Goal: Task Accomplishment & Management: Complete application form

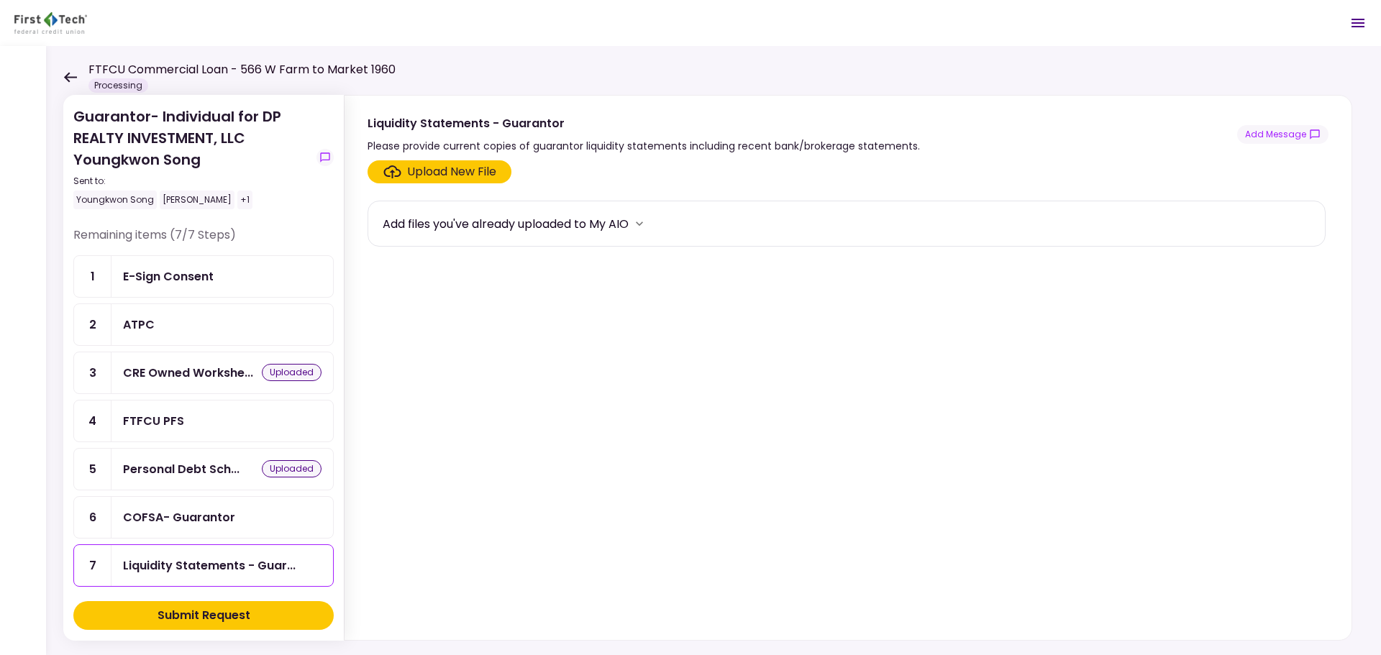
scroll to position [7, 0]
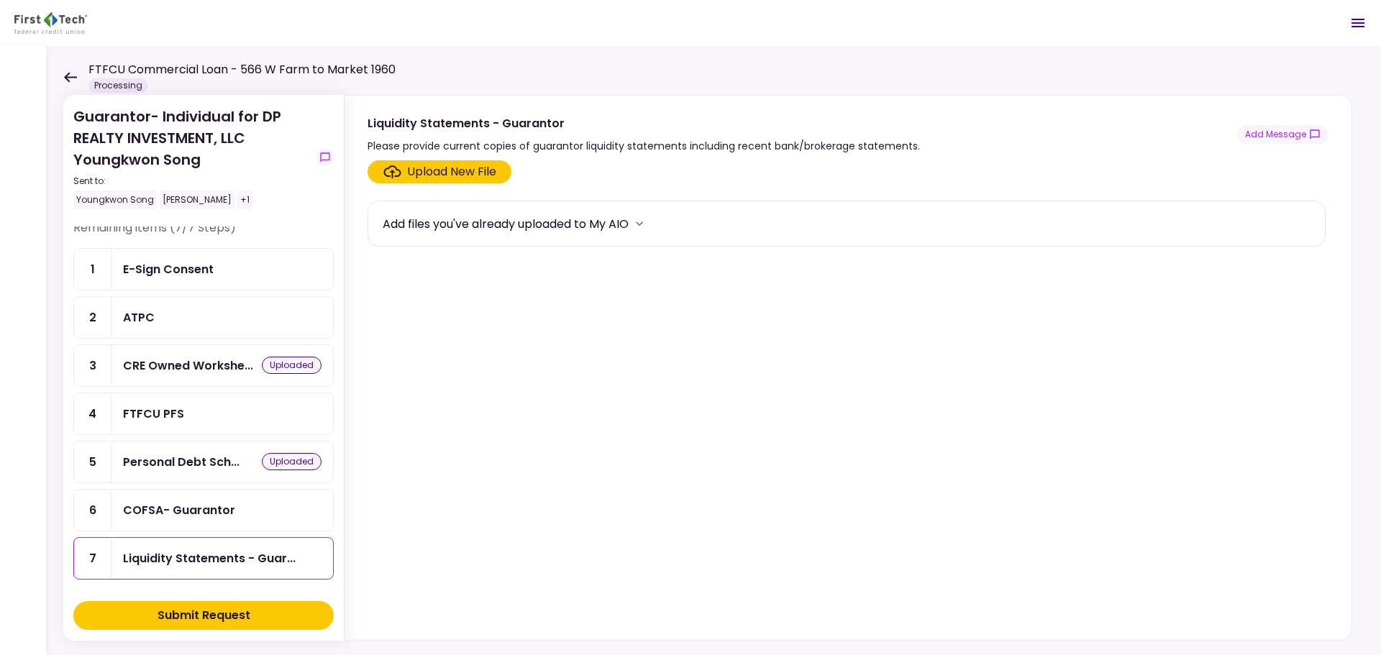
click at [64, 75] on icon at bounding box center [70, 77] width 14 height 11
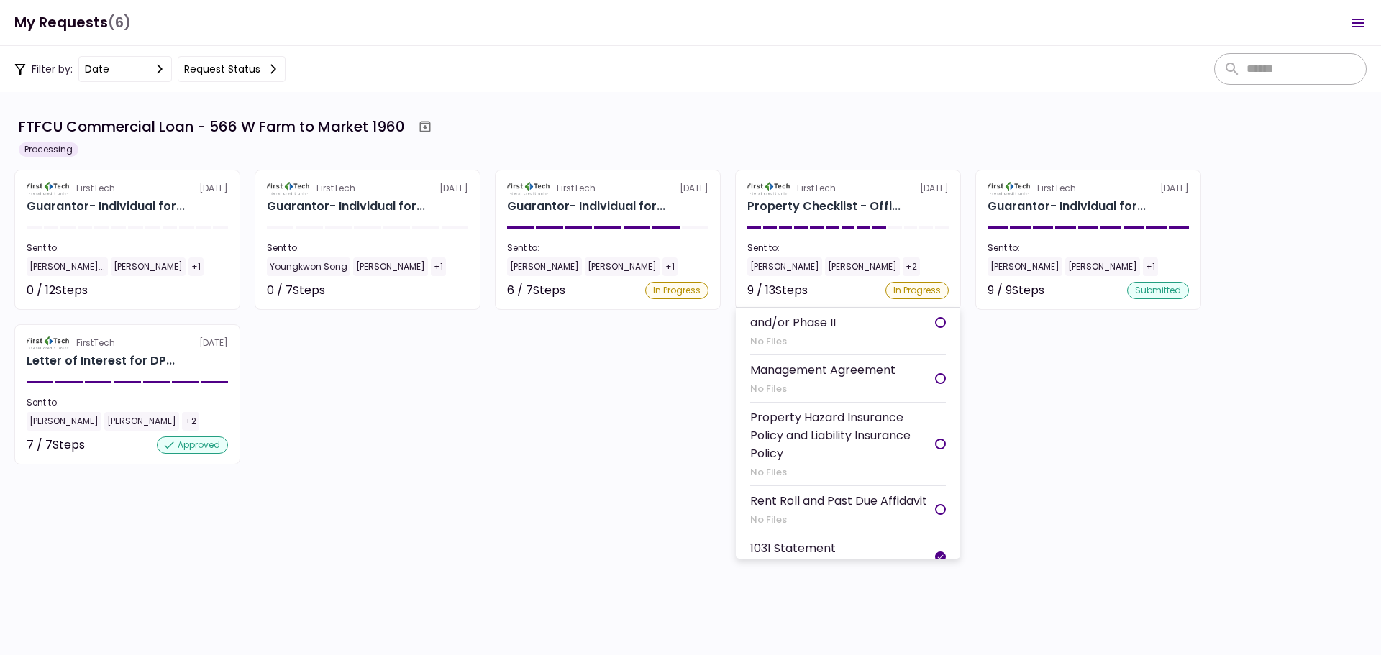
scroll to position [441, 0]
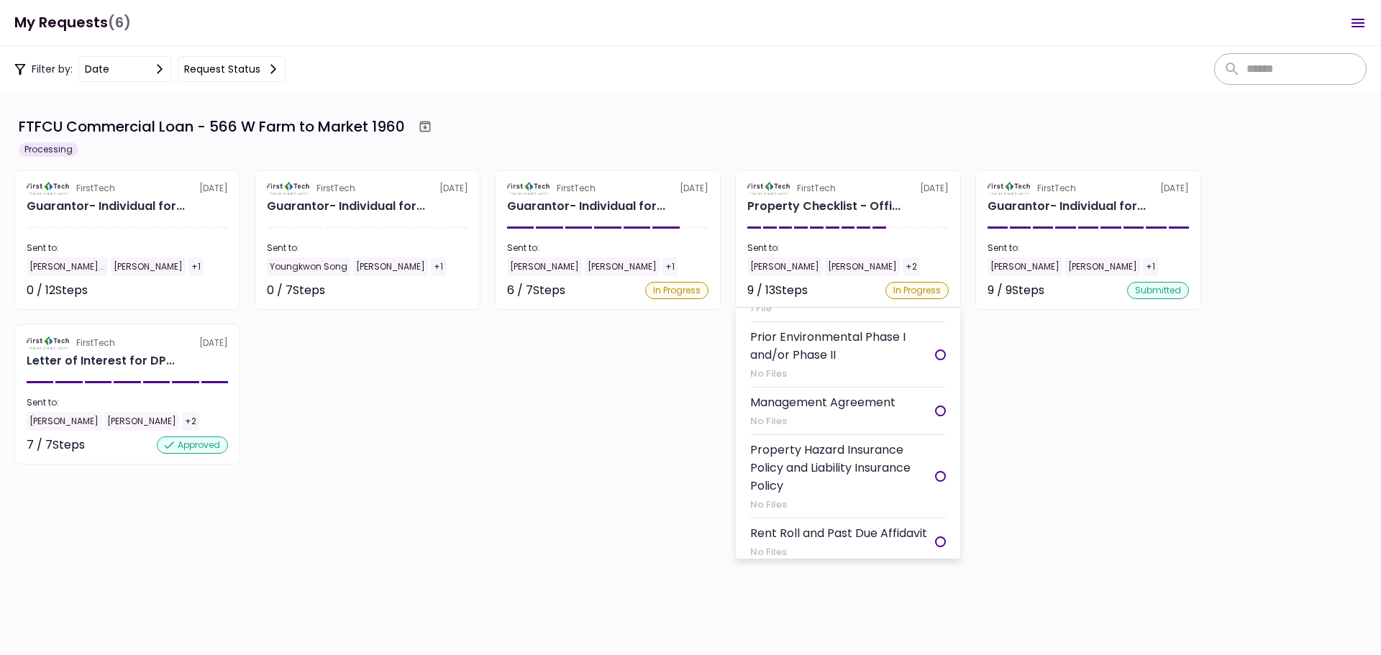
click at [862, 411] on div "Management Agreement" at bounding box center [822, 402] width 145 height 18
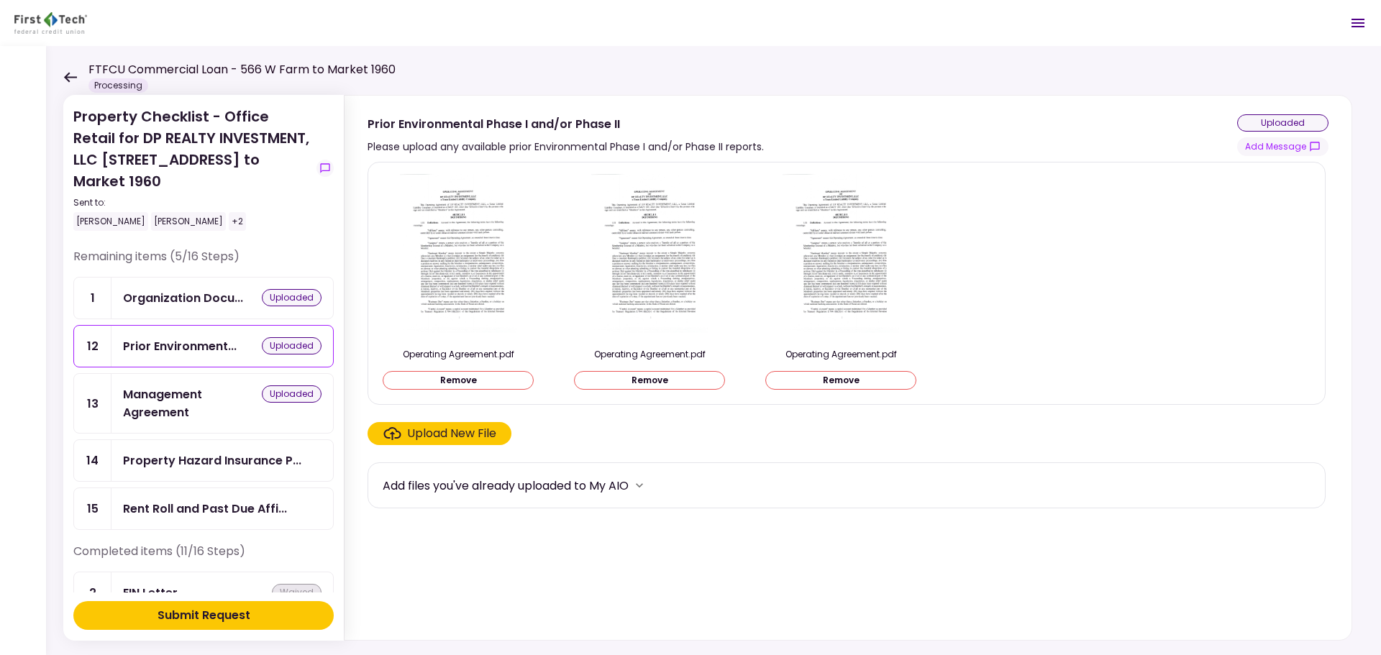
click at [65, 72] on icon at bounding box center [70, 77] width 14 height 11
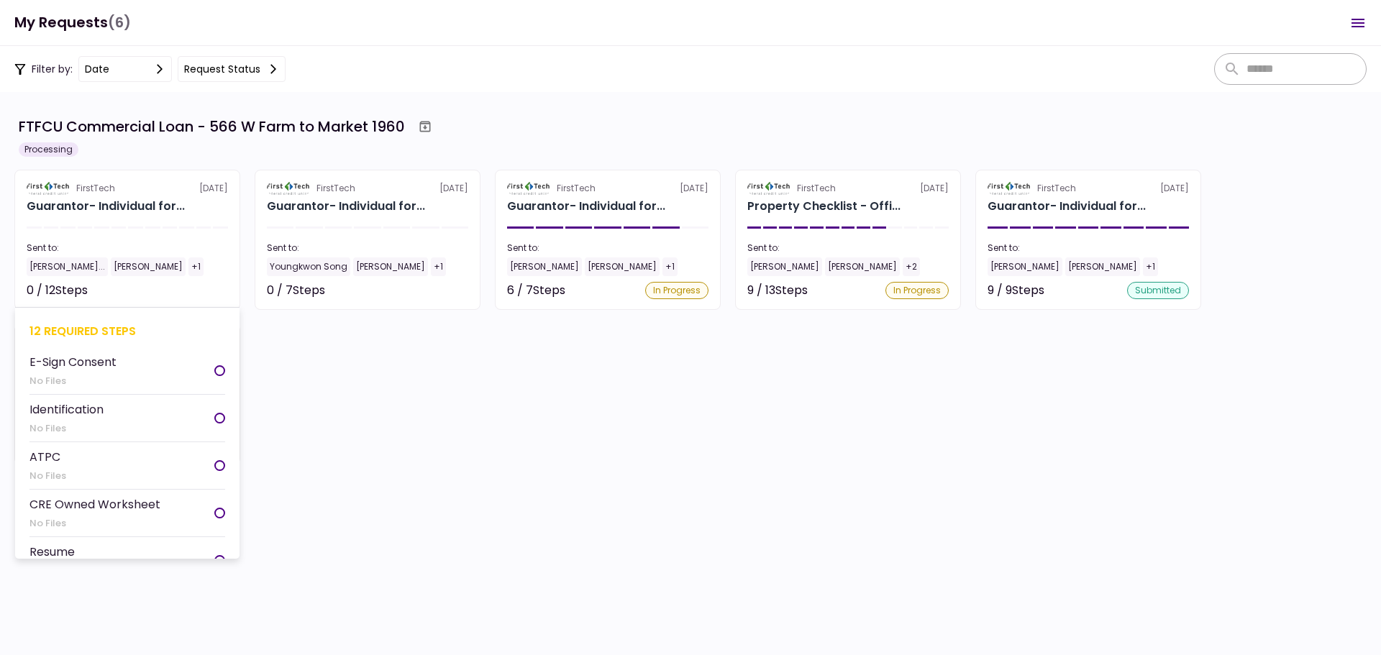
click at [104, 420] on div "Identification No Files" at bounding box center [66, 418] width 74 height 35
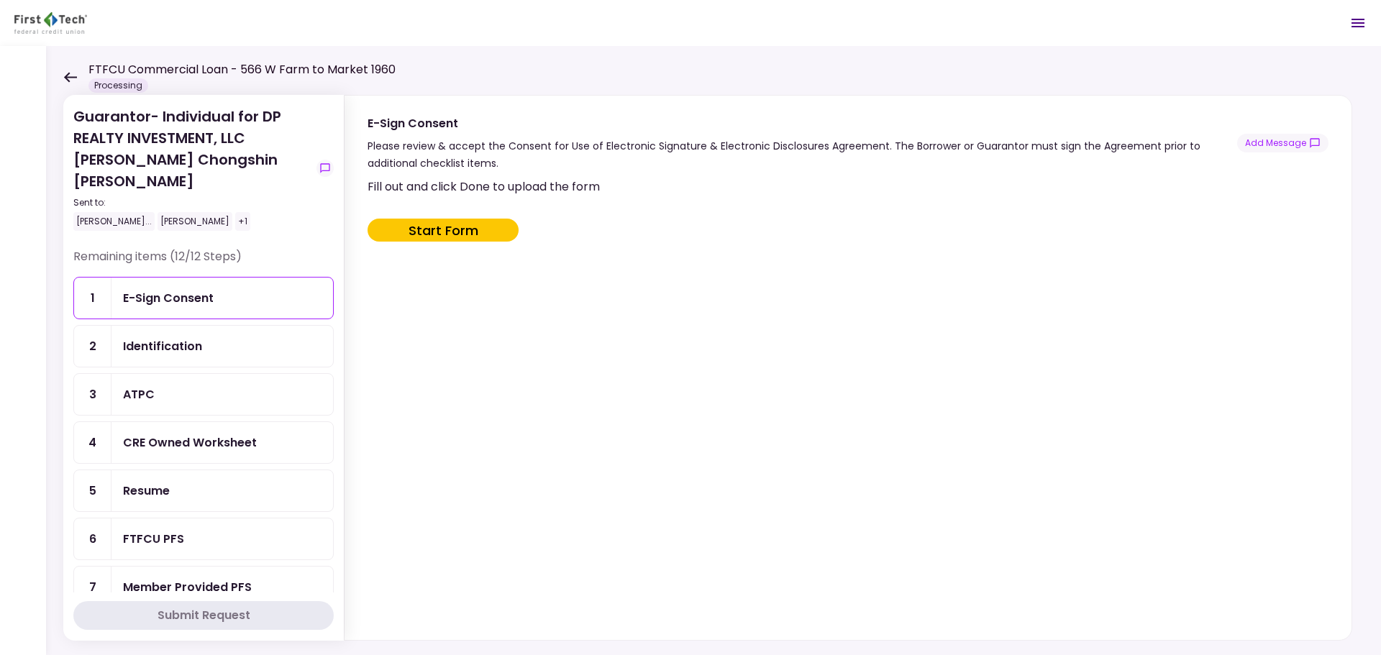
click at [455, 229] on button "Start Form" at bounding box center [442, 230] width 151 height 23
type input "***"
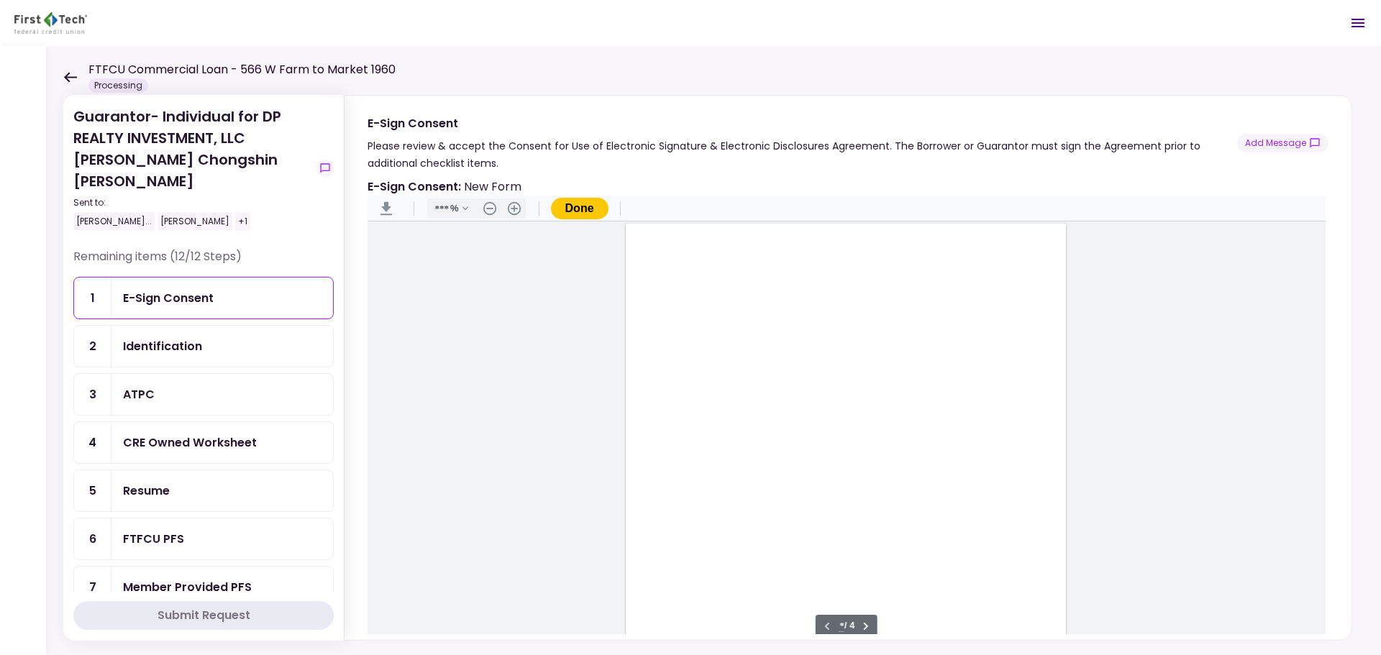
click at [70, 76] on icon at bounding box center [70, 77] width 14 height 11
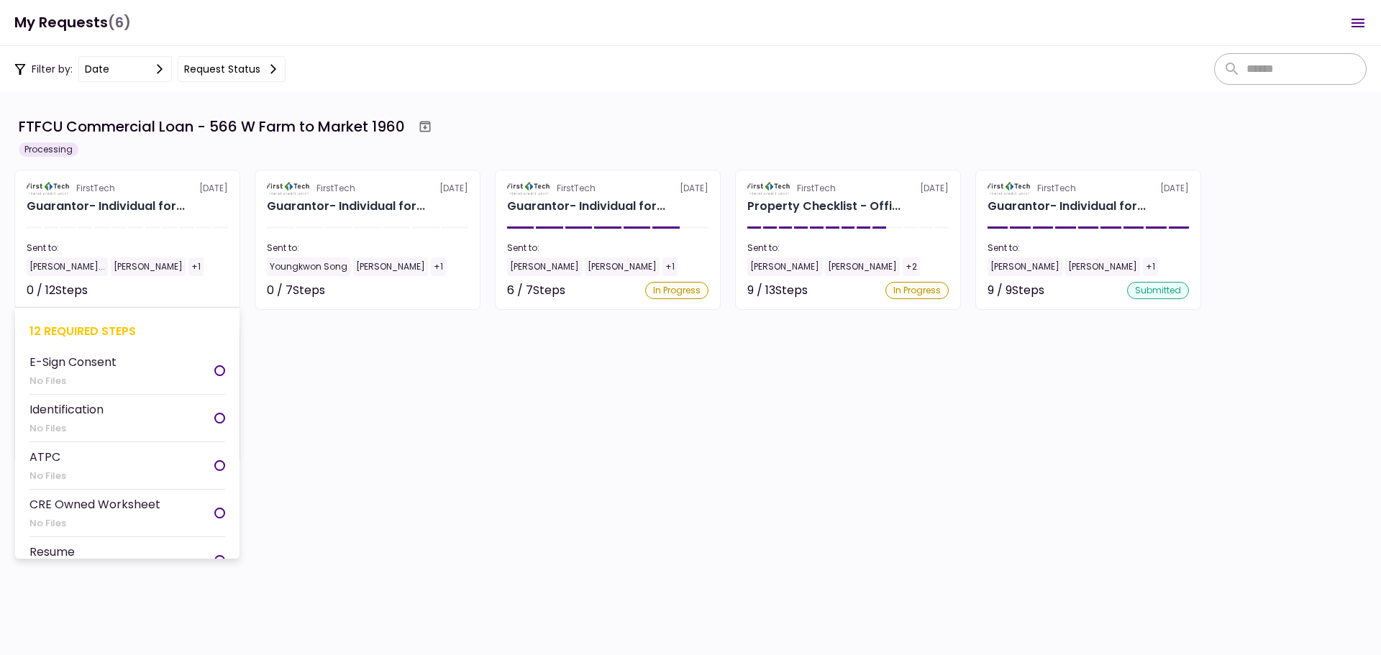
click at [101, 237] on section "FirstTech [DATE] Guarantor- Individual for... Sent to: [PERSON_NAME]... [PERSON…" at bounding box center [127, 240] width 226 height 140
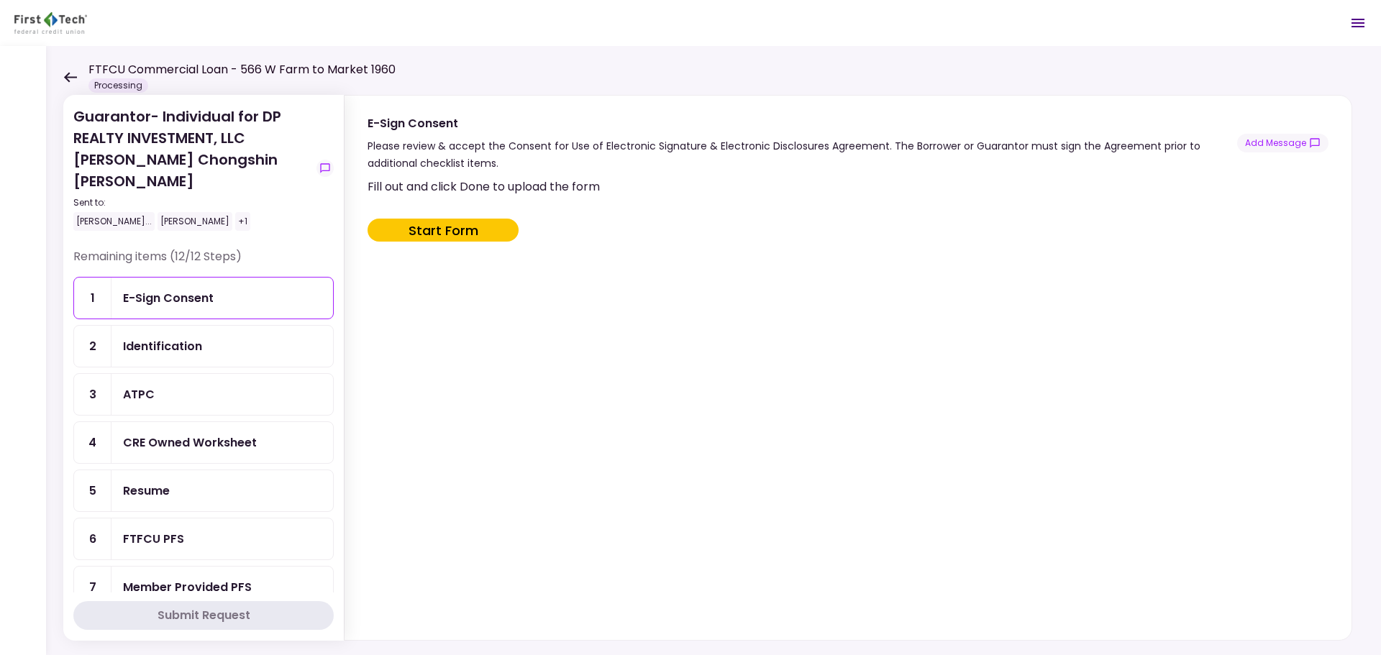
click at [193, 337] on div "Identification" at bounding box center [162, 346] width 79 height 18
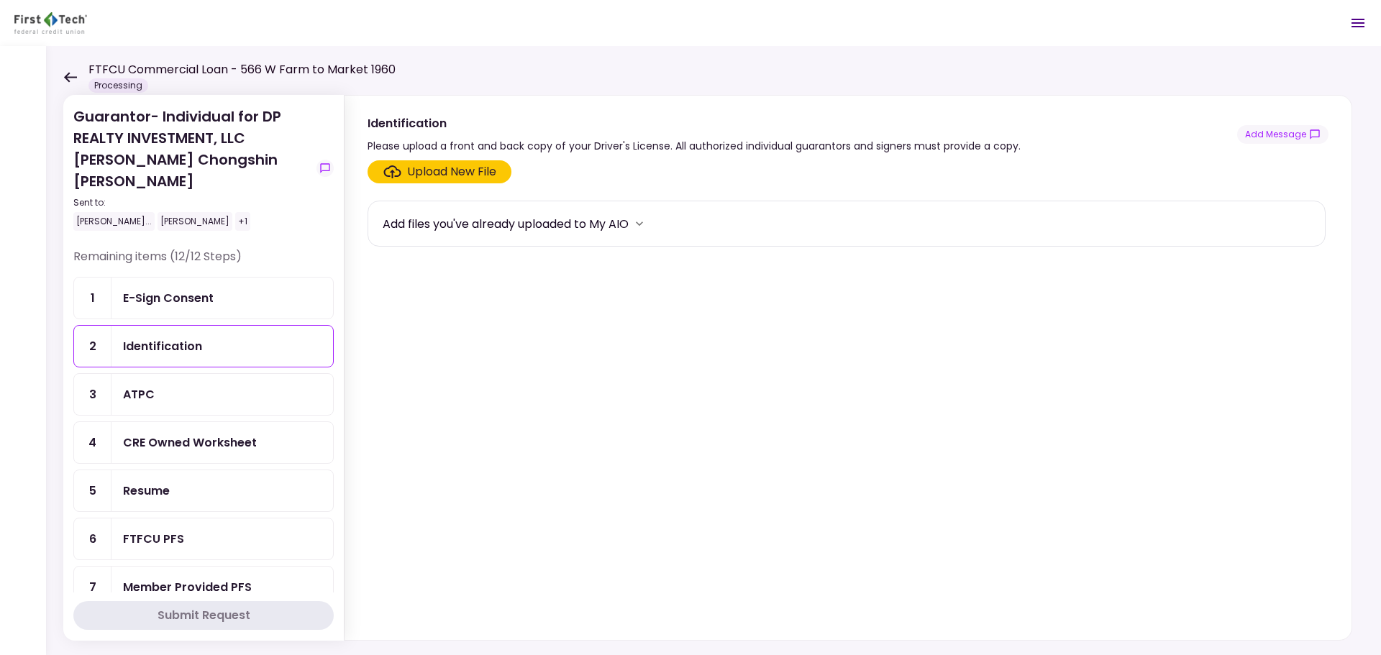
click at [415, 174] on div "Upload New File" at bounding box center [451, 171] width 89 height 17
click at [0, 0] on input "Upload New File" at bounding box center [0, 0] width 0 height 0
click at [199, 385] on div "ATPC" at bounding box center [222, 394] width 198 height 18
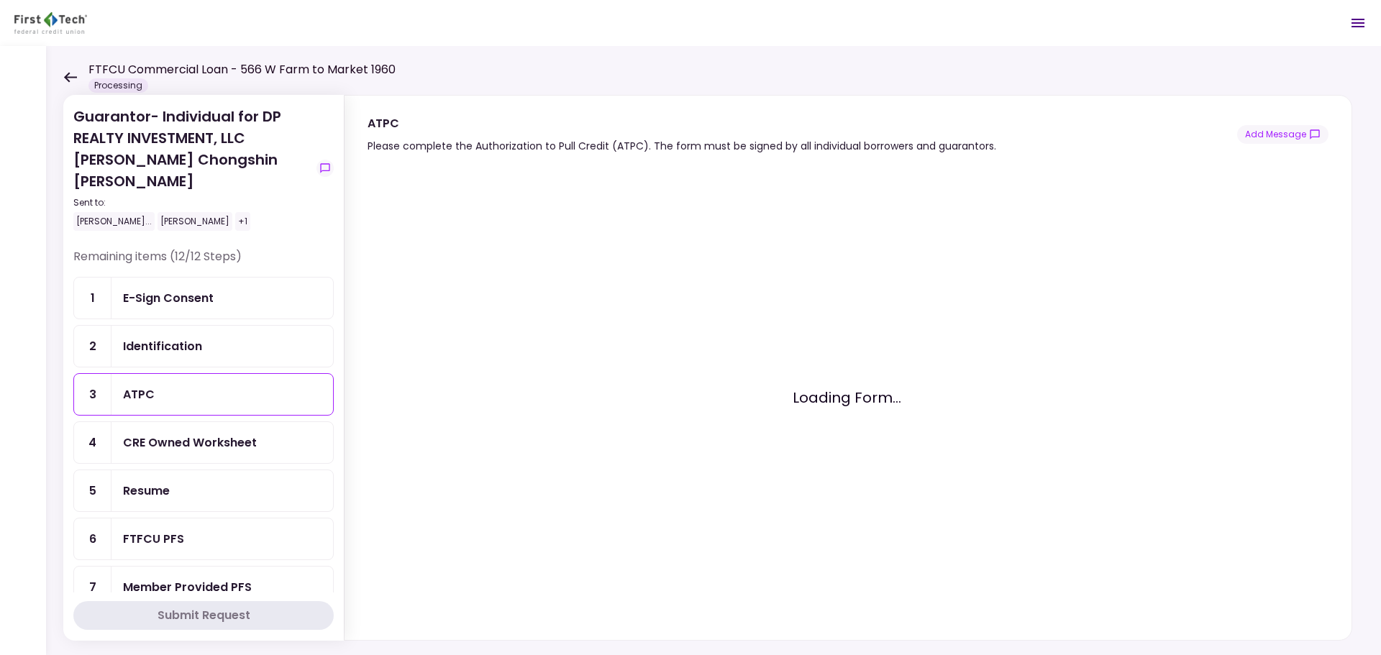
click at [245, 434] on div "CRE Owned Worksheet" at bounding box center [190, 443] width 134 height 18
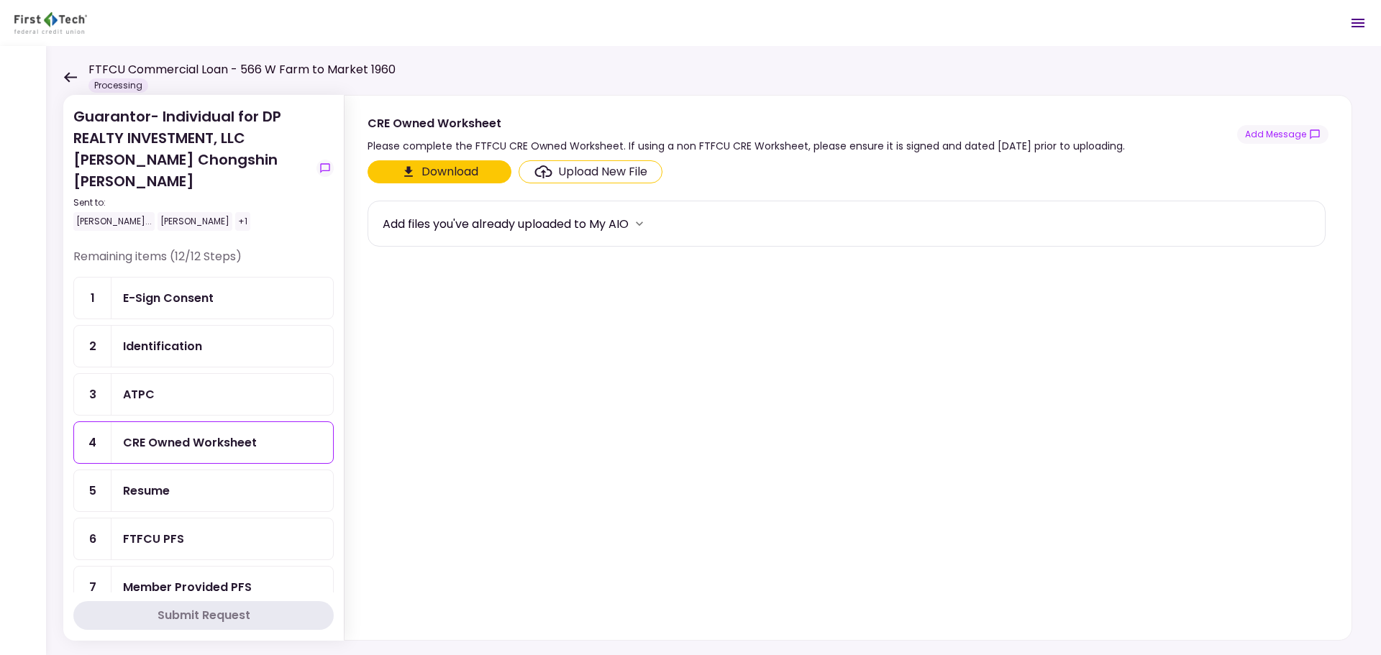
click at [425, 160] on button "Download" at bounding box center [439, 171] width 144 height 23
click at [457, 176] on button "Download" at bounding box center [439, 171] width 144 height 23
click at [576, 178] on div "Upload New File" at bounding box center [602, 171] width 89 height 17
click at [0, 0] on input "Upload New File" at bounding box center [0, 0] width 0 height 0
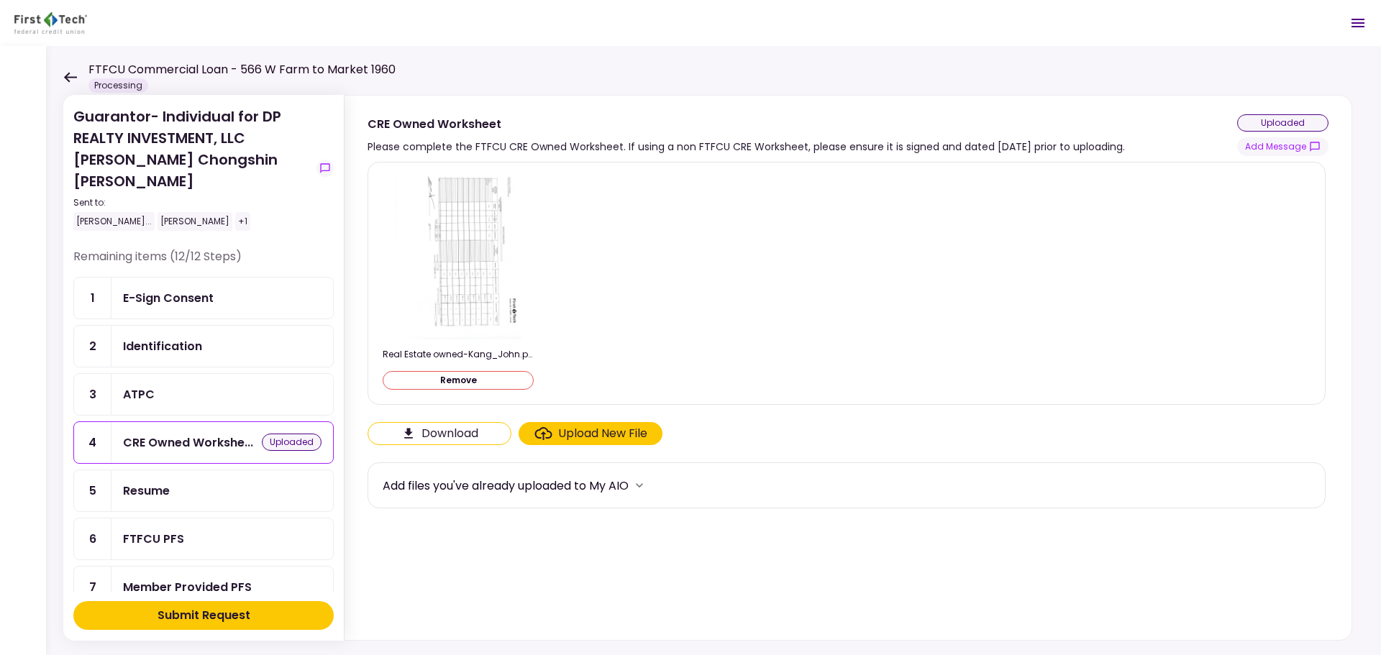
click at [211, 482] on div "Resume" at bounding box center [222, 491] width 198 height 18
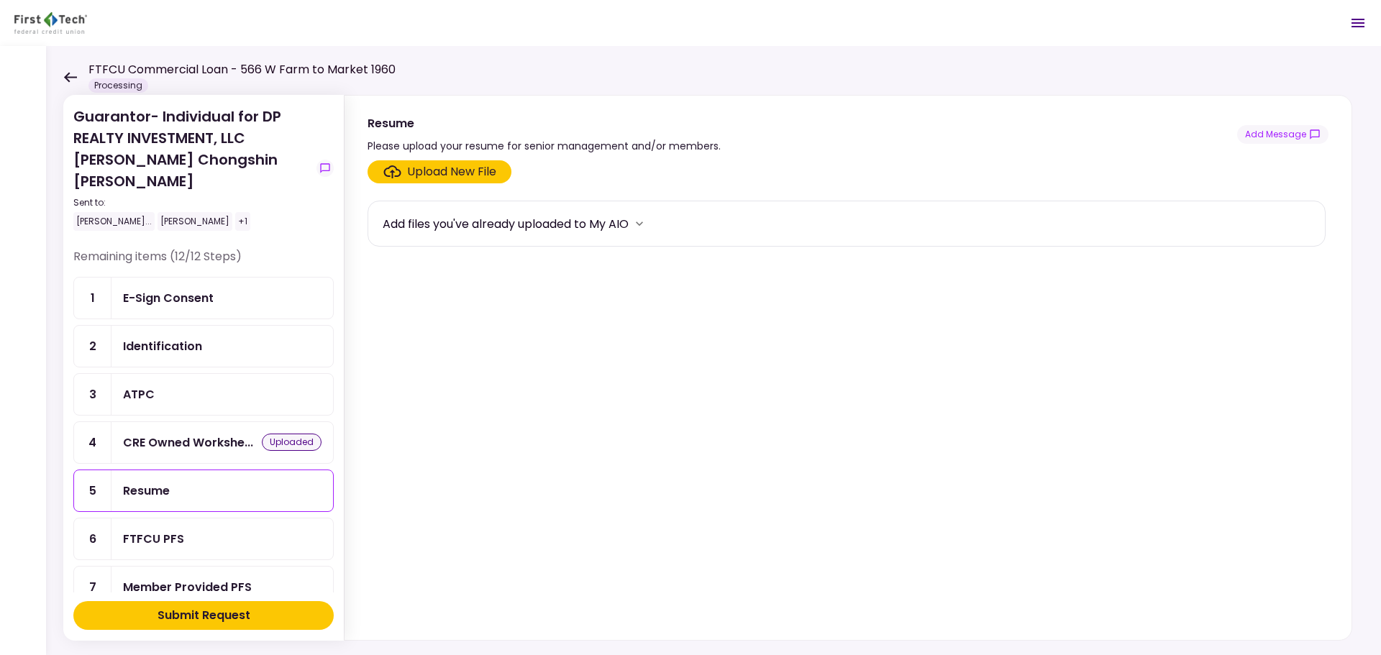
click at [444, 168] on div "Upload New File" at bounding box center [451, 171] width 89 height 17
click at [0, 0] on input "Upload New File" at bounding box center [0, 0] width 0 height 0
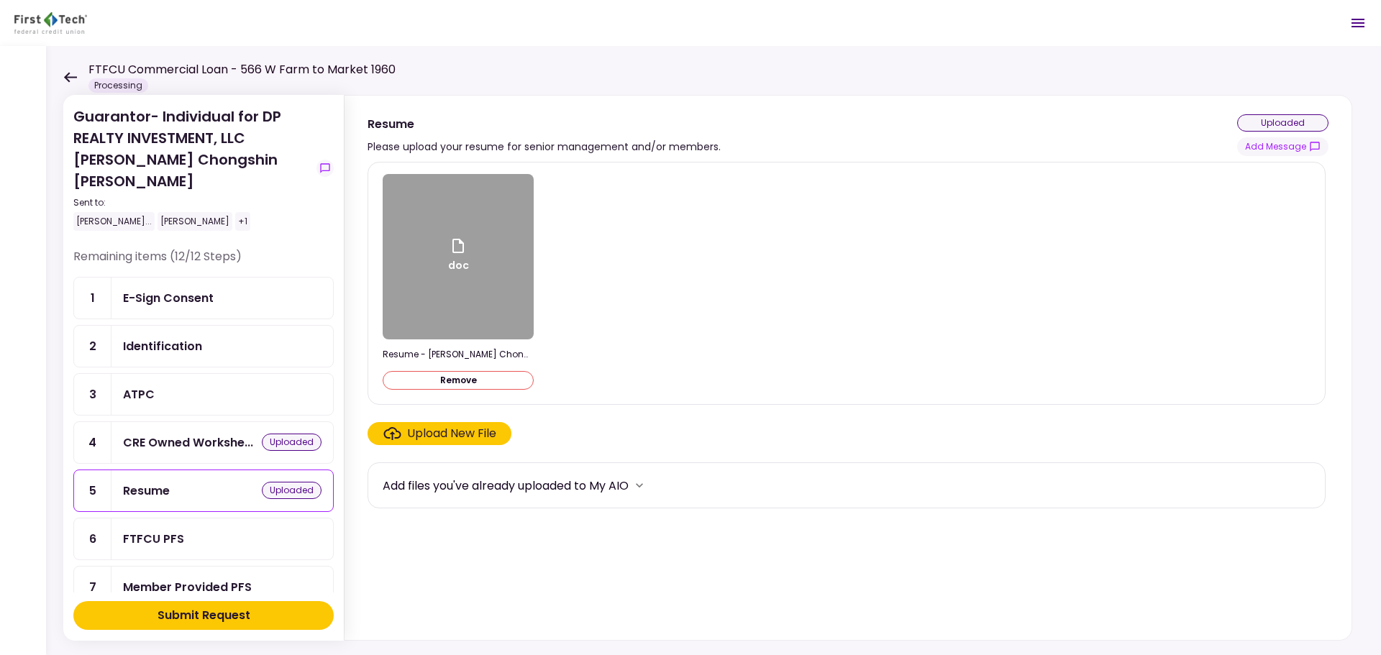
click at [173, 530] on div "FTFCU PFS" at bounding box center [153, 539] width 61 height 18
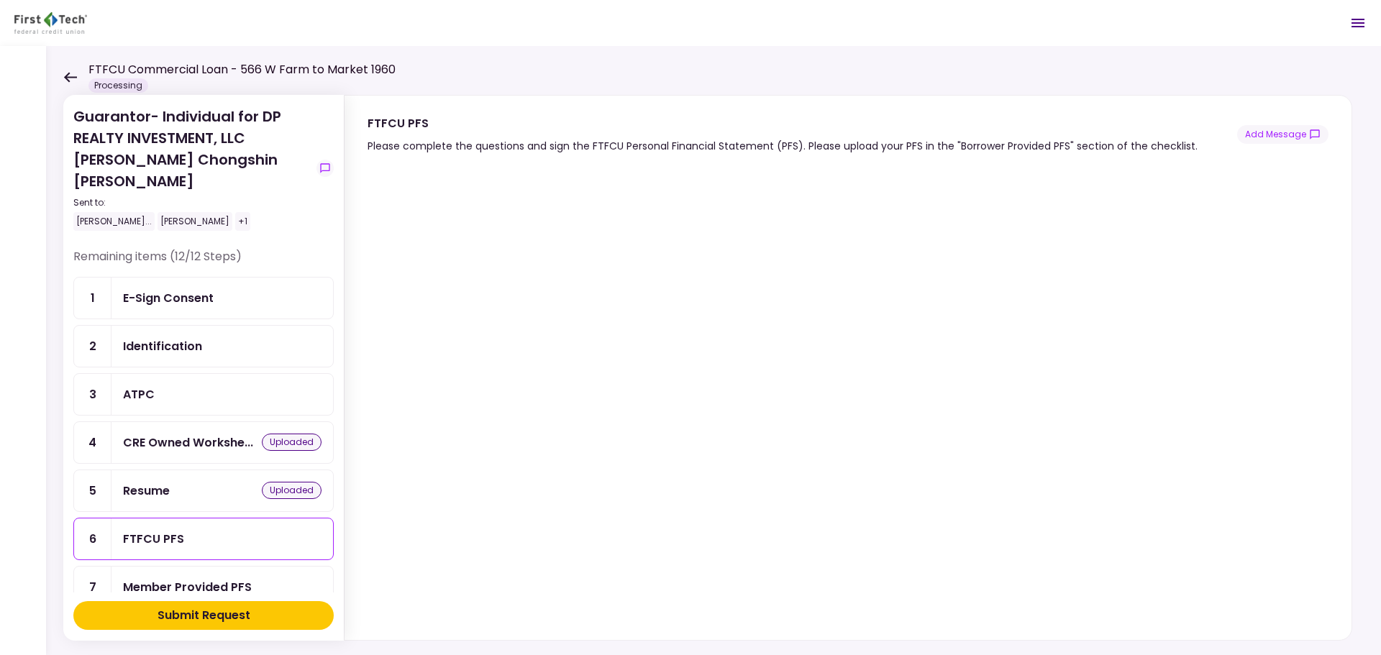
click at [204, 567] on div "Member Provided PFS" at bounding box center [221, 587] width 221 height 41
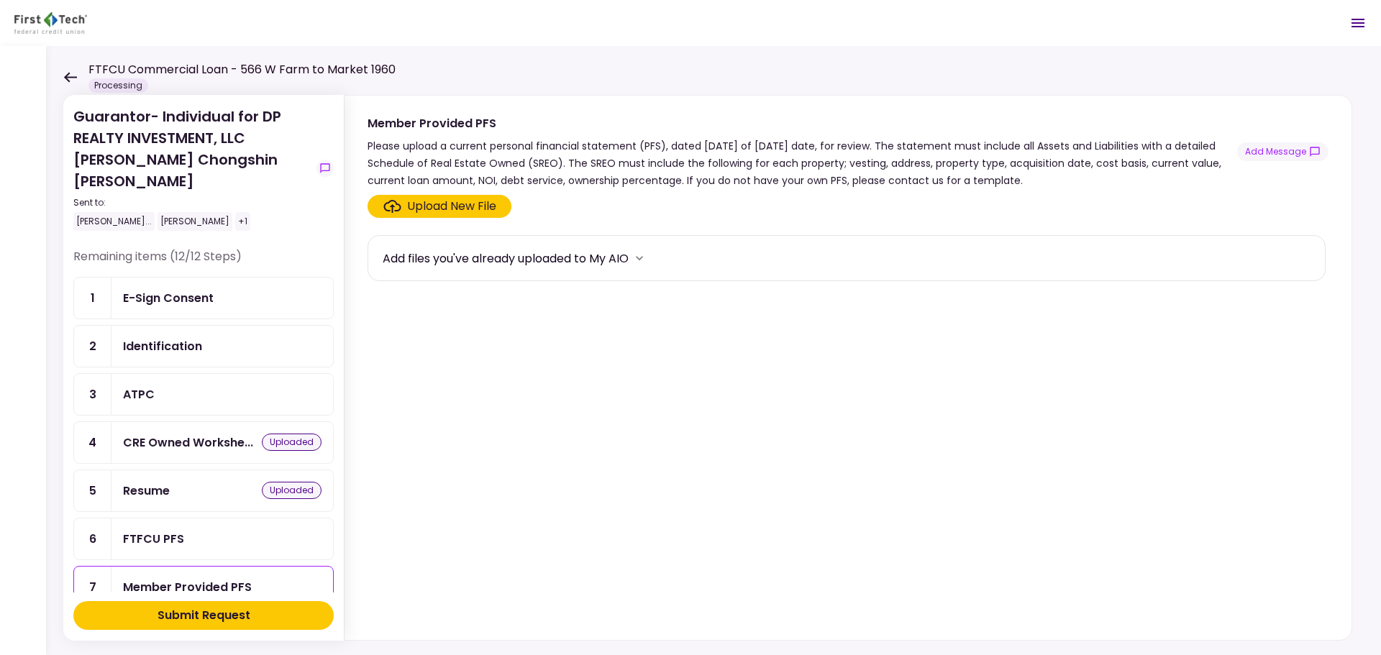
click at [439, 214] on div "Upload New File" at bounding box center [451, 206] width 89 height 17
click at [0, 0] on input "Upload New File" at bounding box center [0, 0] width 0 height 0
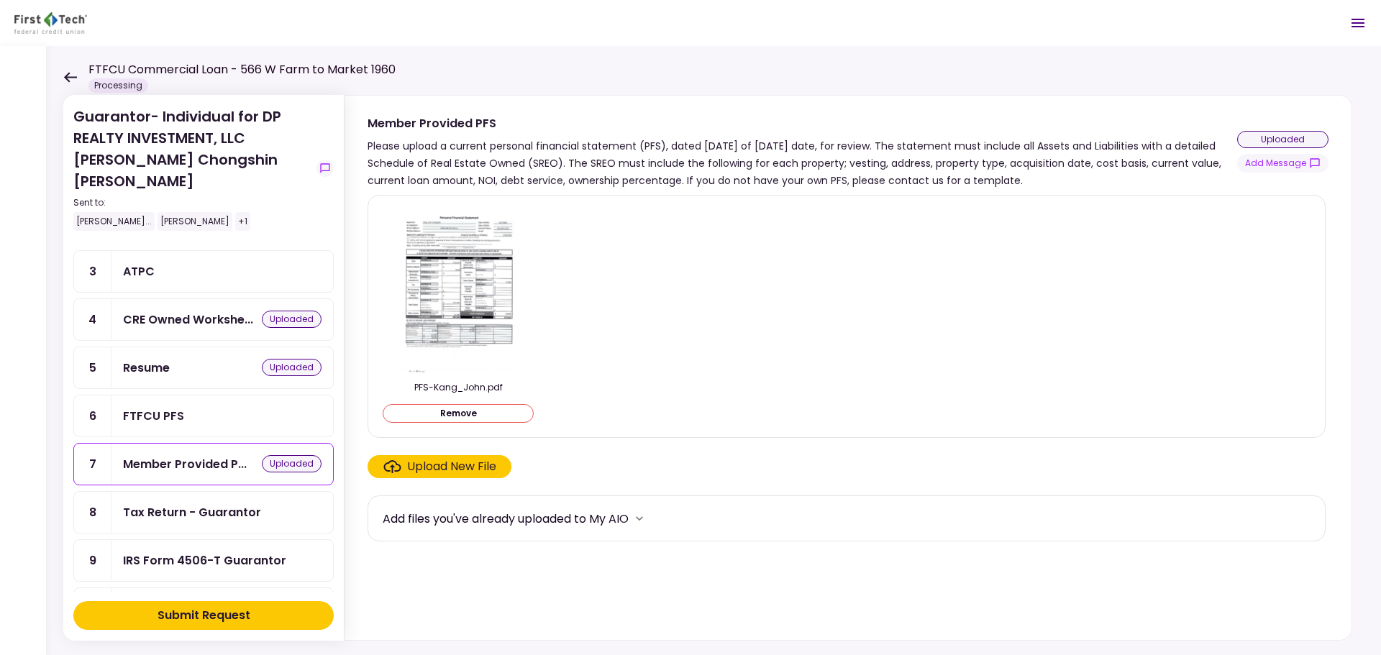
scroll to position [144, 0]
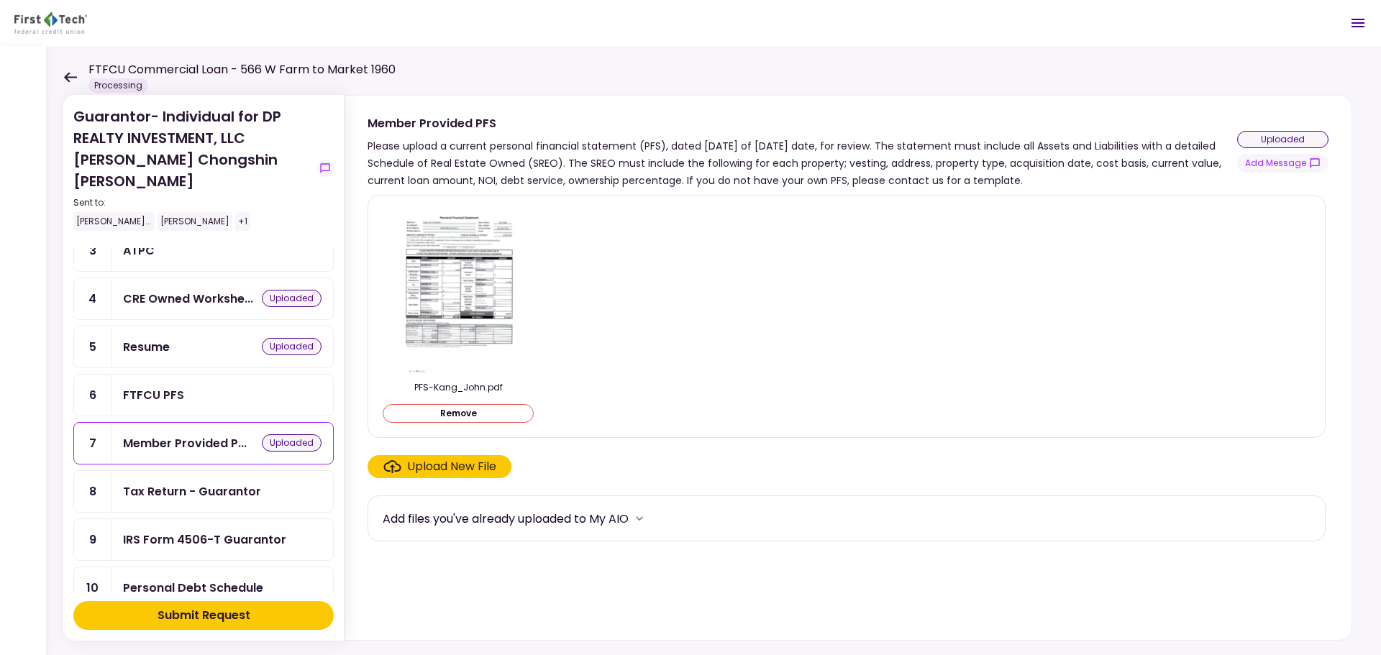
click at [182, 483] on div "Tax Return - Guarantor" at bounding box center [192, 492] width 138 height 18
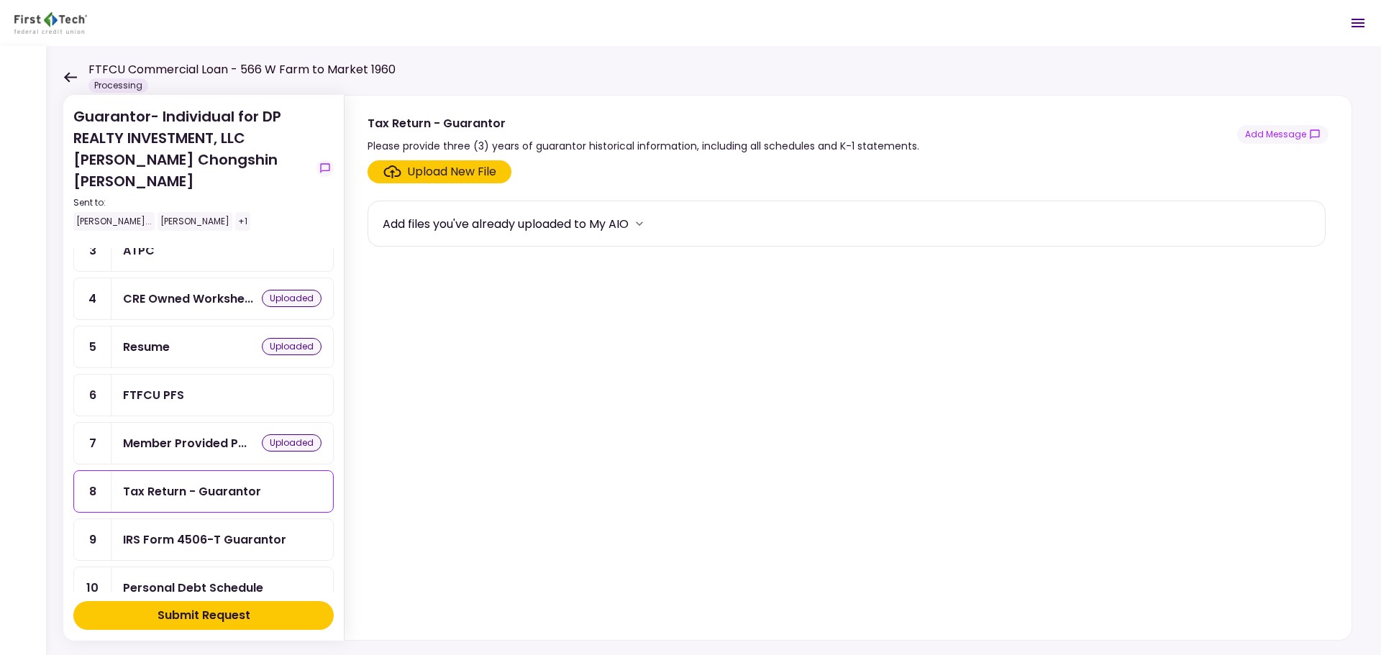
click at [463, 180] on label "Upload New File" at bounding box center [439, 171] width 144 height 23
click at [0, 0] on input "Upload New File" at bounding box center [0, 0] width 0 height 0
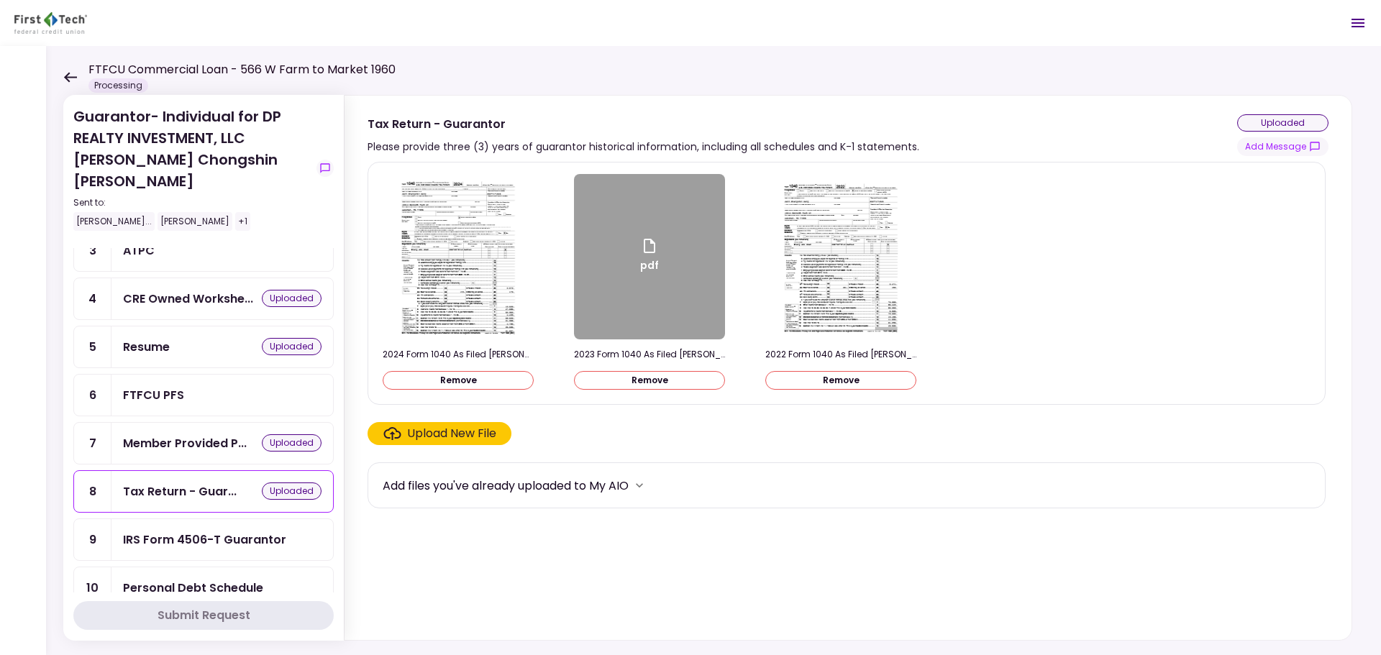
click at [198, 521] on ul "1 E-Sign Consent 2 Identification 3 ATPC 4 CRE Owned Workshe... uploaded 5 Resu…" at bounding box center [203, 419] width 260 height 572
click at [219, 518] on ul "1 E-Sign Consent 2 Identification 3 ATPC 4 CRE Owned Workshe... uploaded 5 Resu…" at bounding box center [203, 419] width 260 height 572
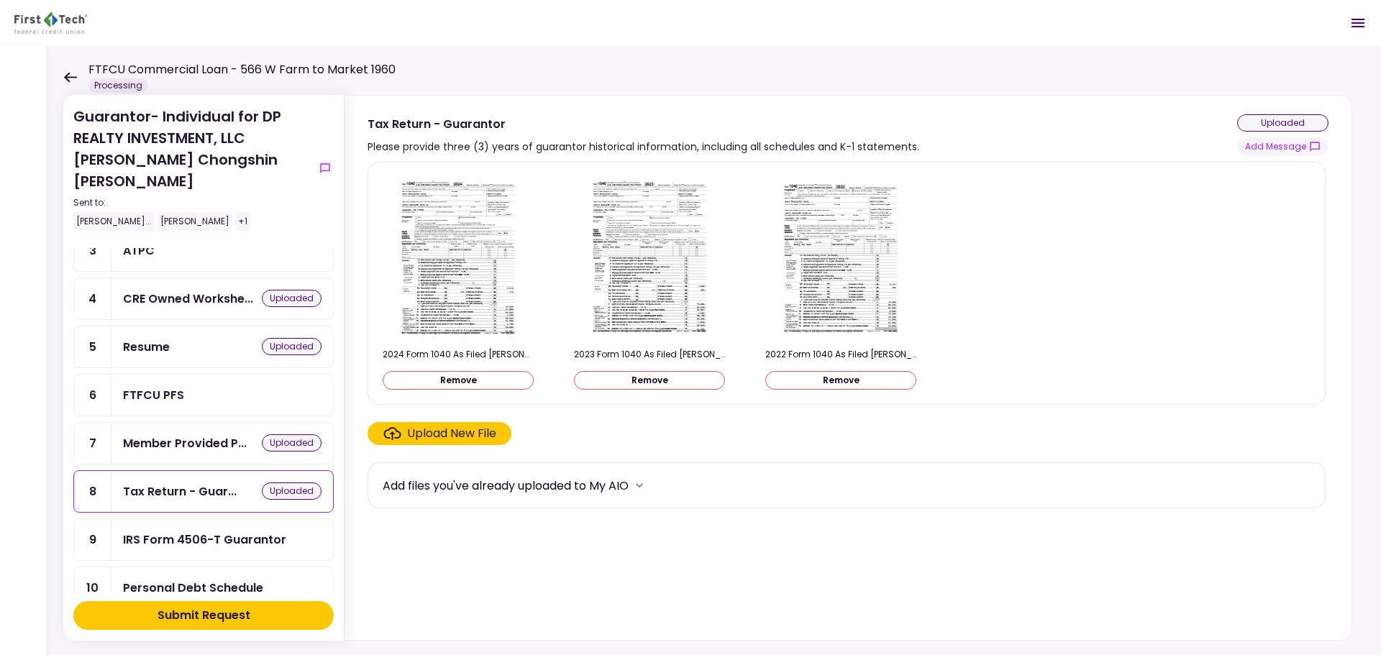
drag, startPoint x: 201, startPoint y: 515, endPoint x: 209, endPoint y: 518, distance: 8.7
click at [204, 531] on div "IRS Form 4506-T Guarantor" at bounding box center [204, 540] width 163 height 18
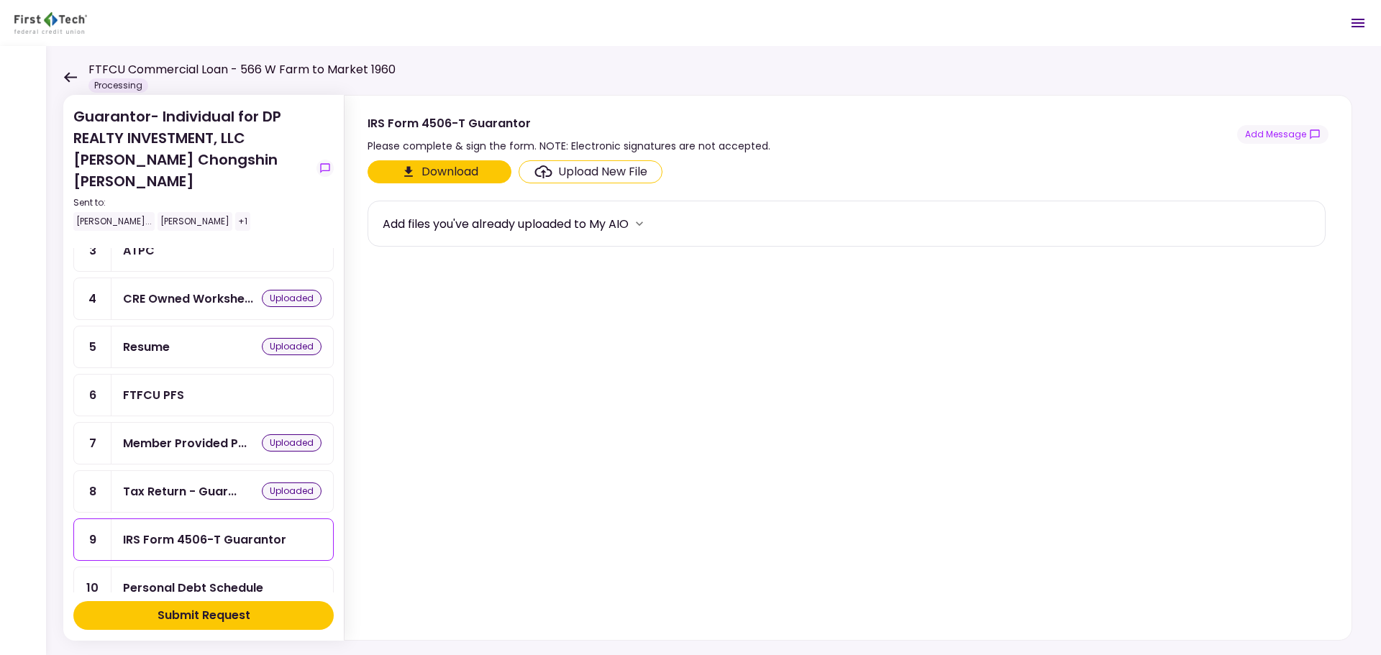
click at [615, 174] on div "Upload New File" at bounding box center [602, 171] width 89 height 17
click at [0, 0] on input "Upload New File" at bounding box center [0, 0] width 0 height 0
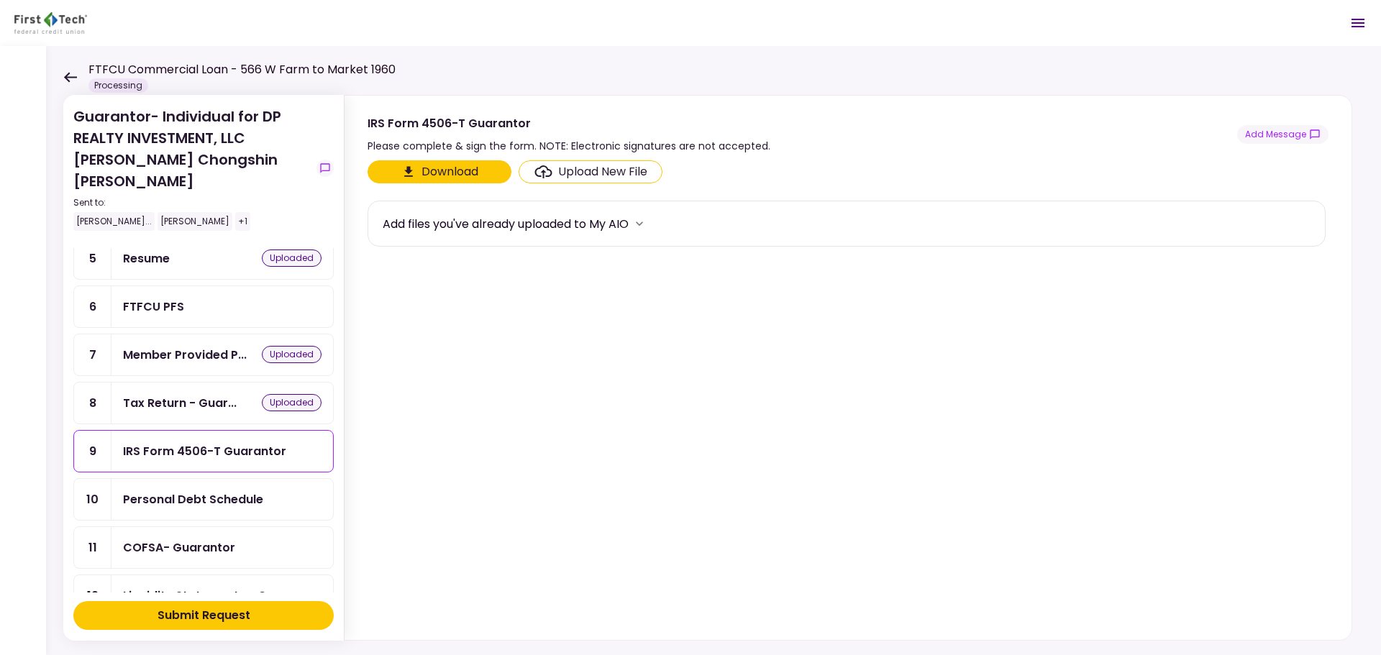
scroll to position [248, 0]
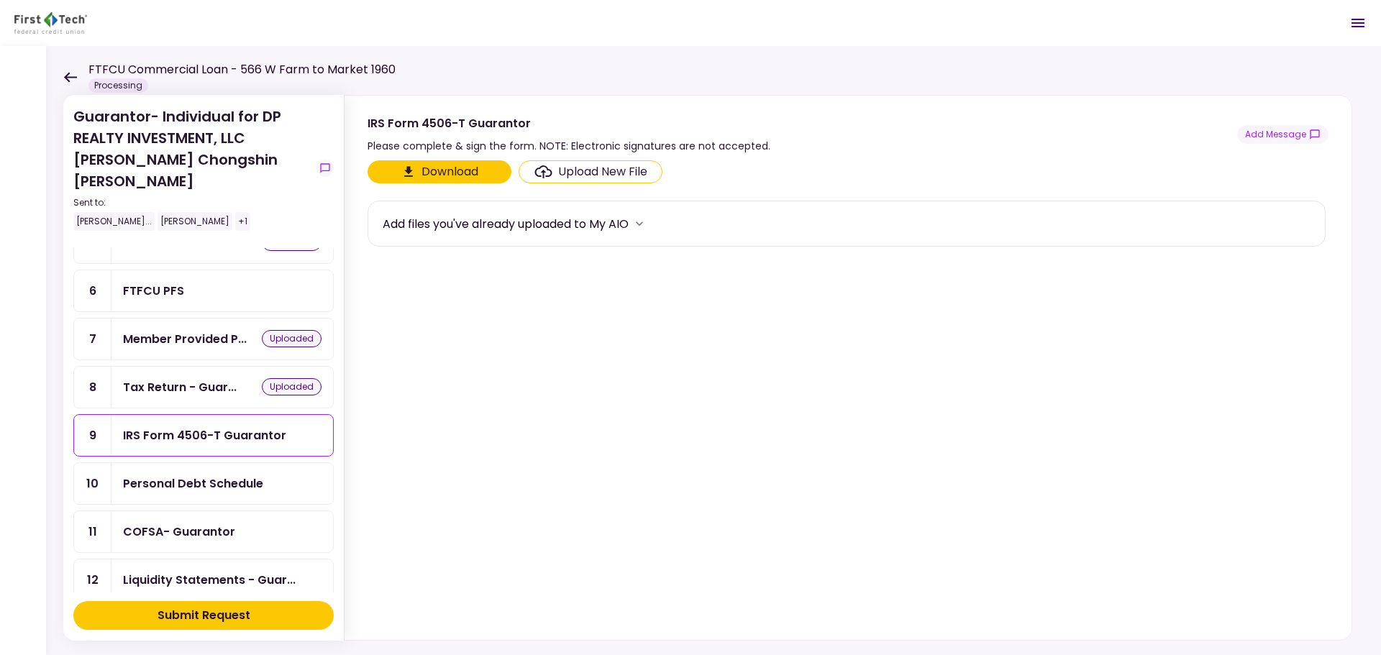
click at [215, 475] on div "Personal Debt Schedule" at bounding box center [193, 484] width 140 height 18
click at [585, 167] on div "Upload New File" at bounding box center [602, 171] width 89 height 17
click at [0, 0] on input "Upload New File" at bounding box center [0, 0] width 0 height 0
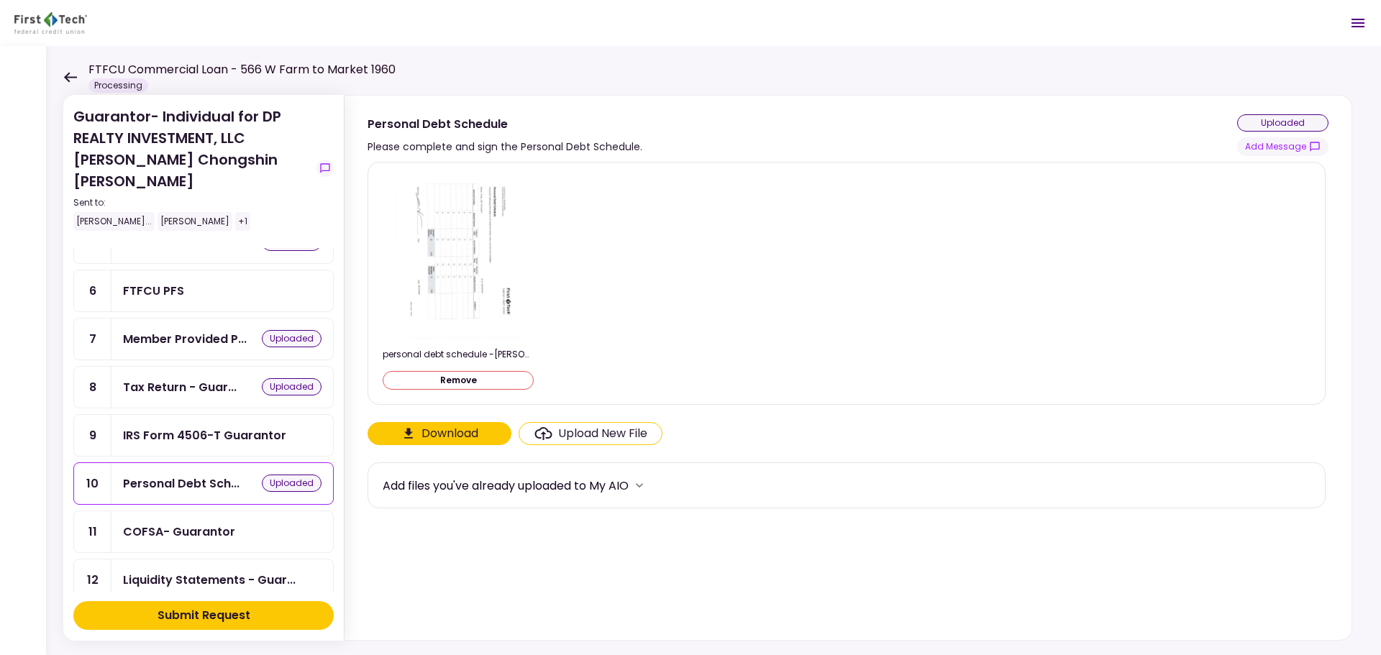
click at [213, 523] on div "COFSA- Guarantor" at bounding box center [179, 532] width 112 height 18
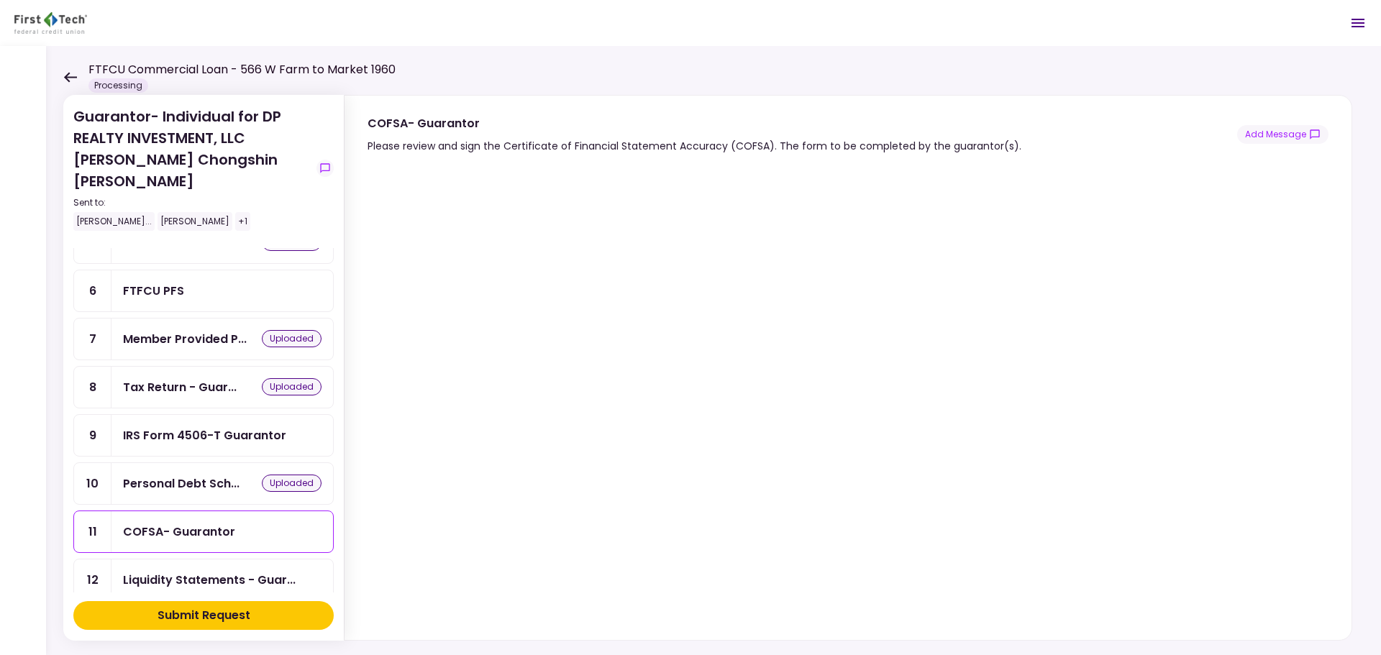
click at [219, 559] on div "Liquidity Statements - Guar..." at bounding box center [221, 579] width 221 height 41
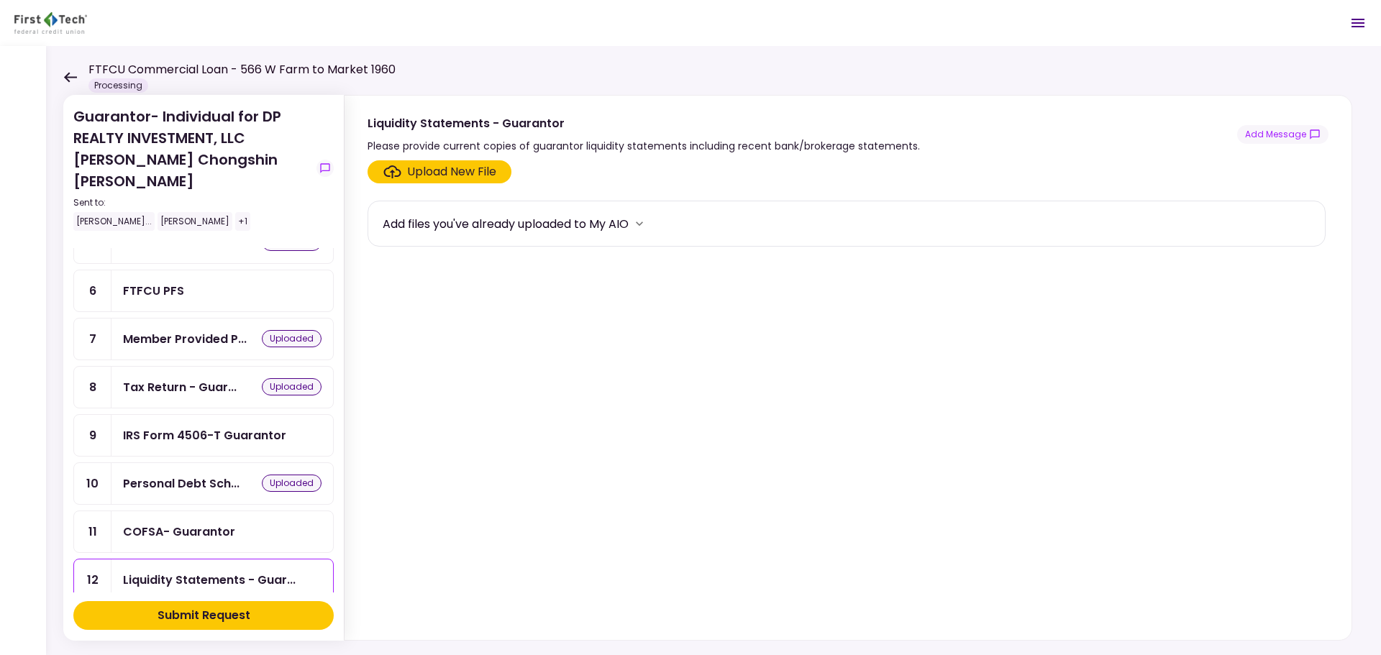
click at [425, 168] on div "Upload New File" at bounding box center [451, 171] width 89 height 17
click at [0, 0] on input "Upload New File" at bounding box center [0, 0] width 0 height 0
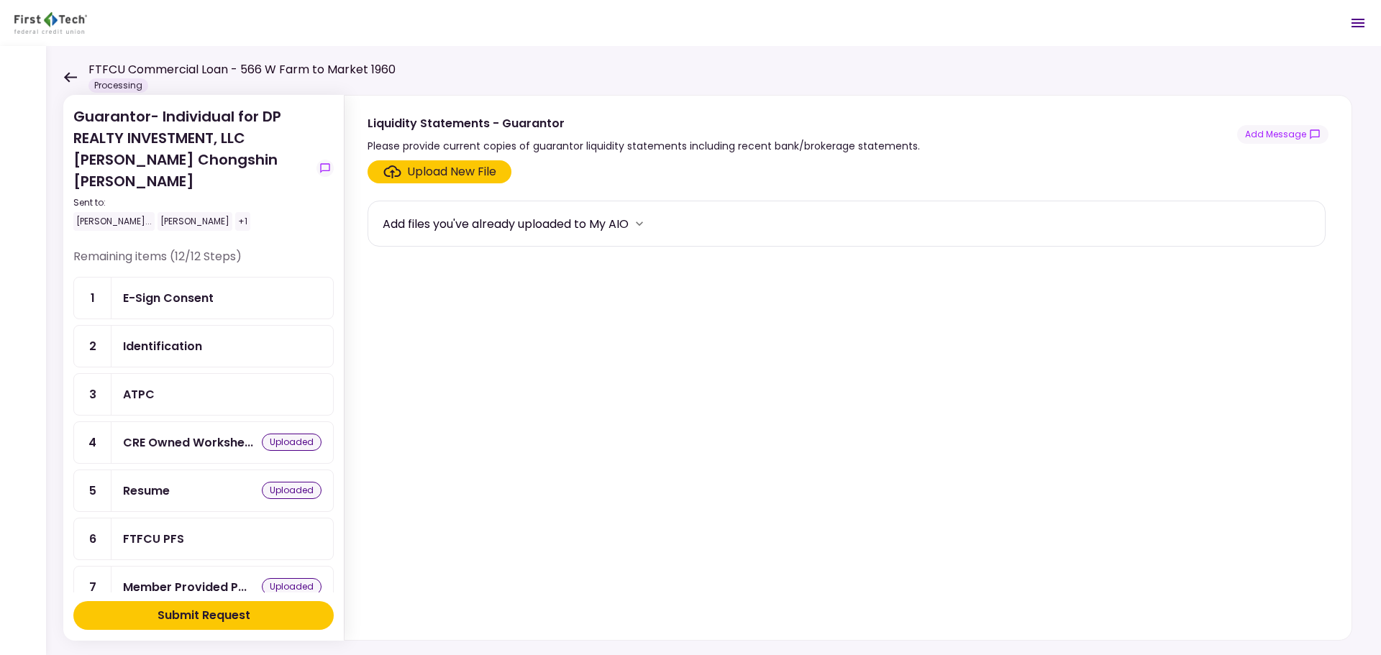
click at [148, 337] on div "Identification" at bounding box center [162, 346] width 79 height 18
click at [435, 179] on div "Upload New File" at bounding box center [451, 171] width 89 height 17
click at [0, 0] on input "Upload New File" at bounding box center [0, 0] width 0 height 0
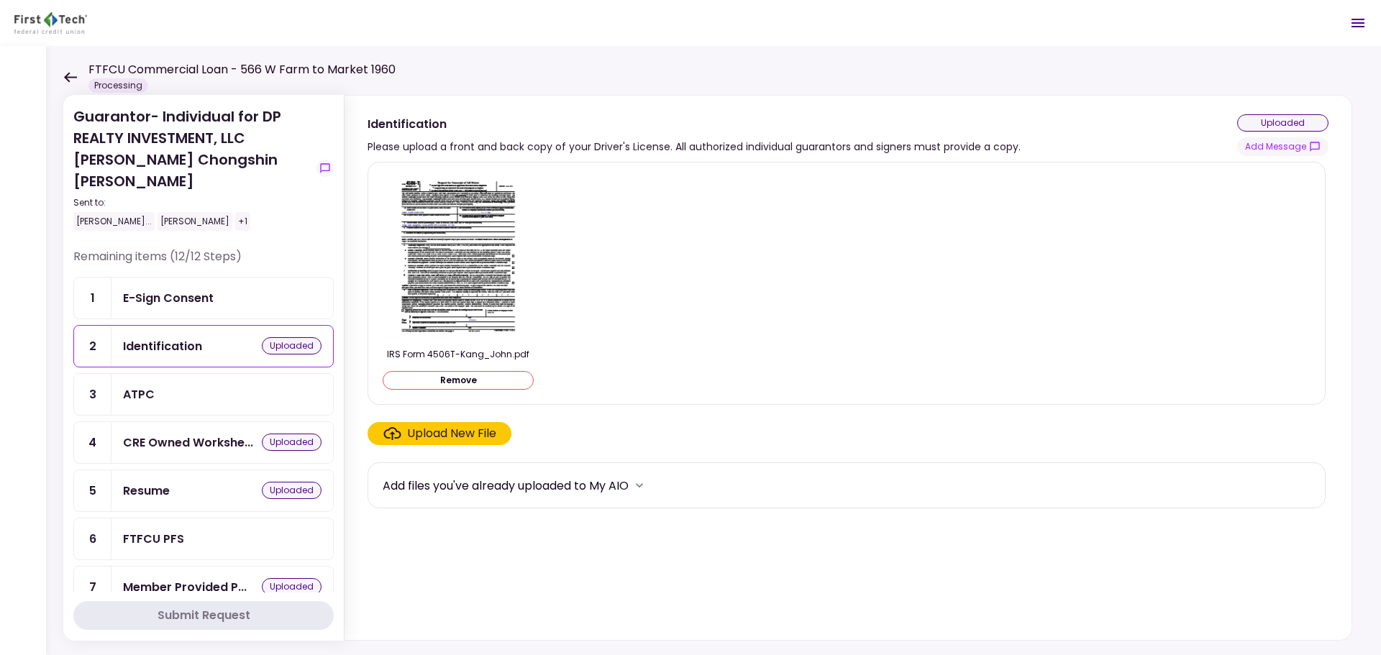
click at [473, 388] on button "Remove" at bounding box center [458, 380] width 151 height 19
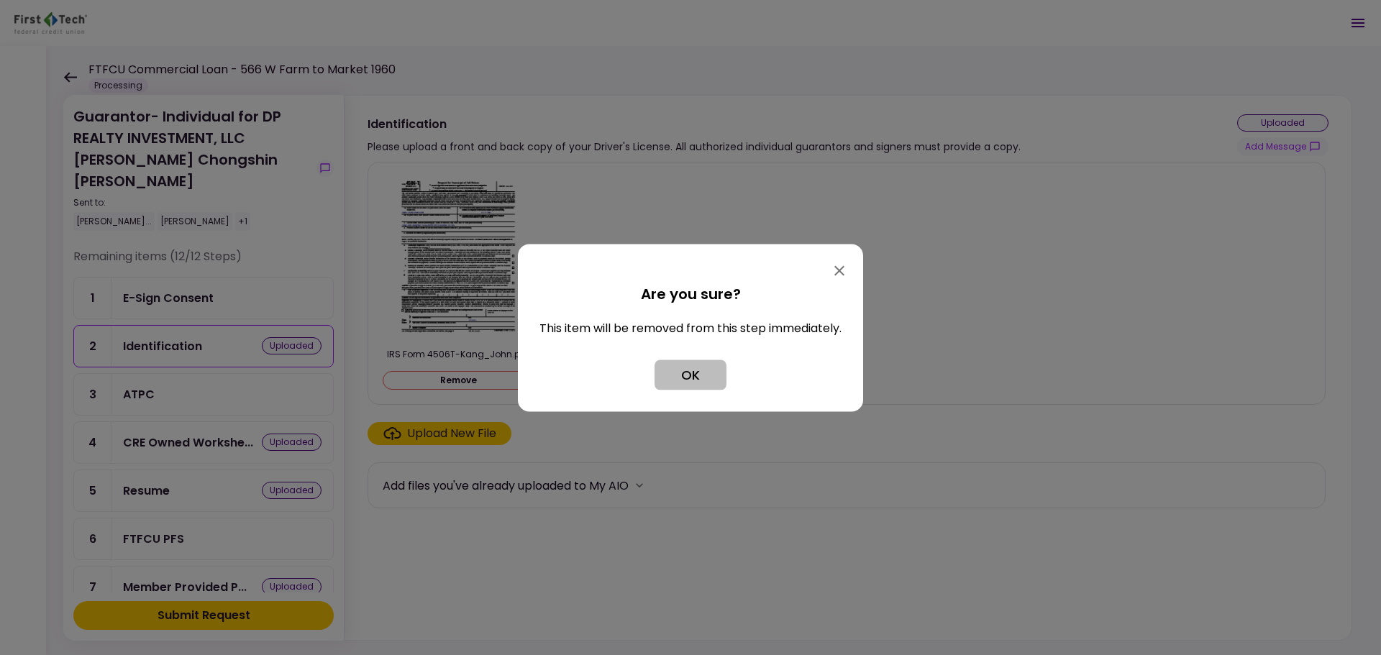
click at [667, 384] on button "OK" at bounding box center [690, 375] width 72 height 30
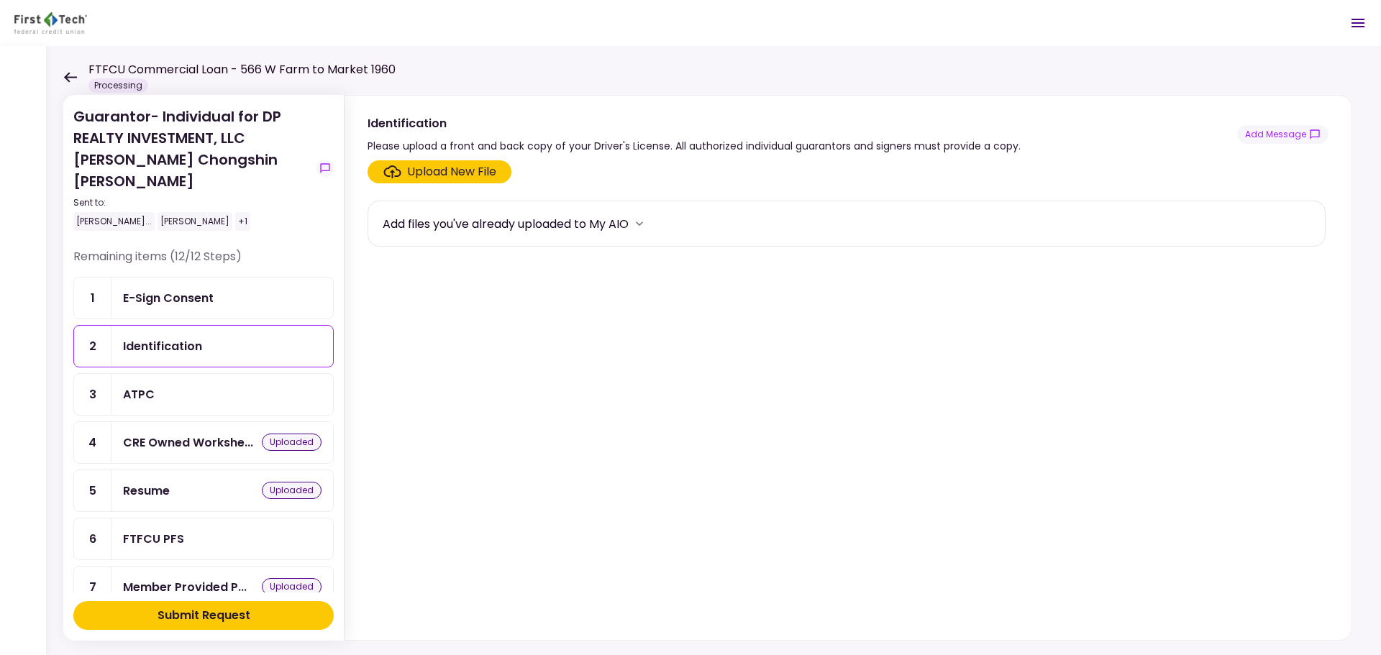
click at [434, 169] on div "Upload New File" at bounding box center [451, 171] width 89 height 17
click at [0, 0] on input "Upload New File" at bounding box center [0, 0] width 0 height 0
click at [1054, 624] on section "Upload New File Add files you've already uploaded to My AIO" at bounding box center [847, 397] width 961 height 474
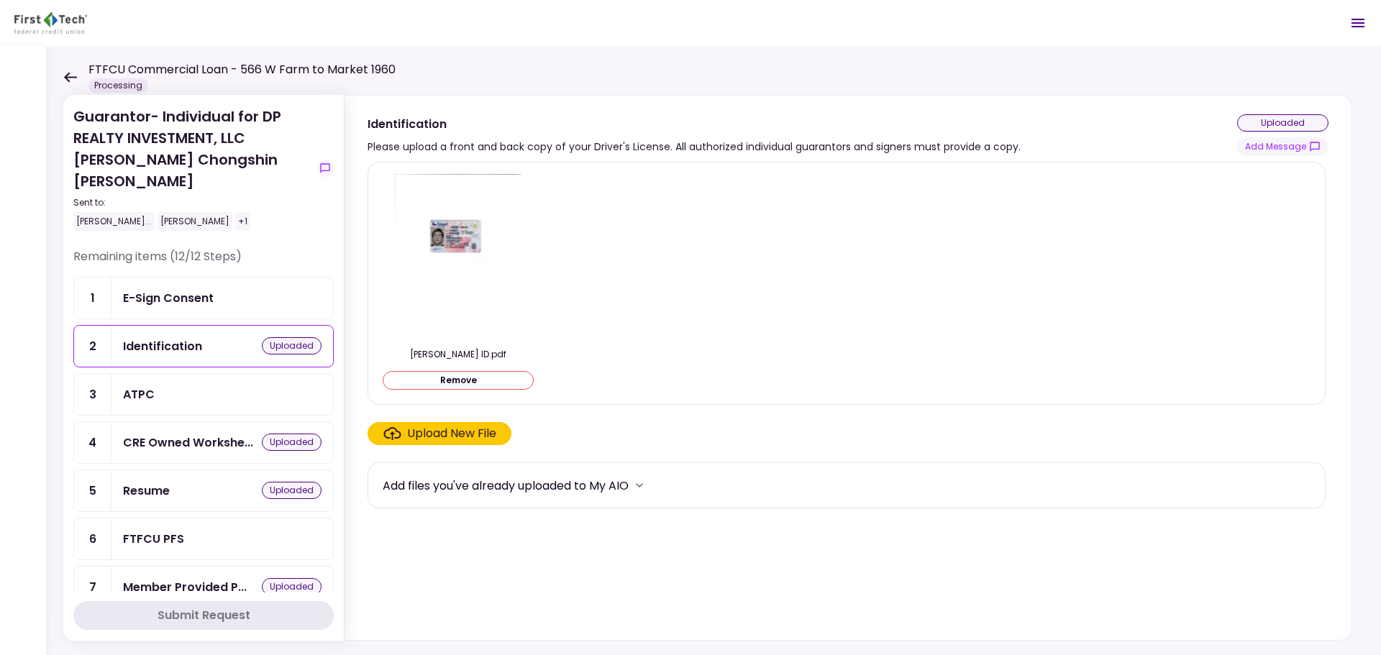
click at [429, 258] on img at bounding box center [458, 256] width 127 height 165
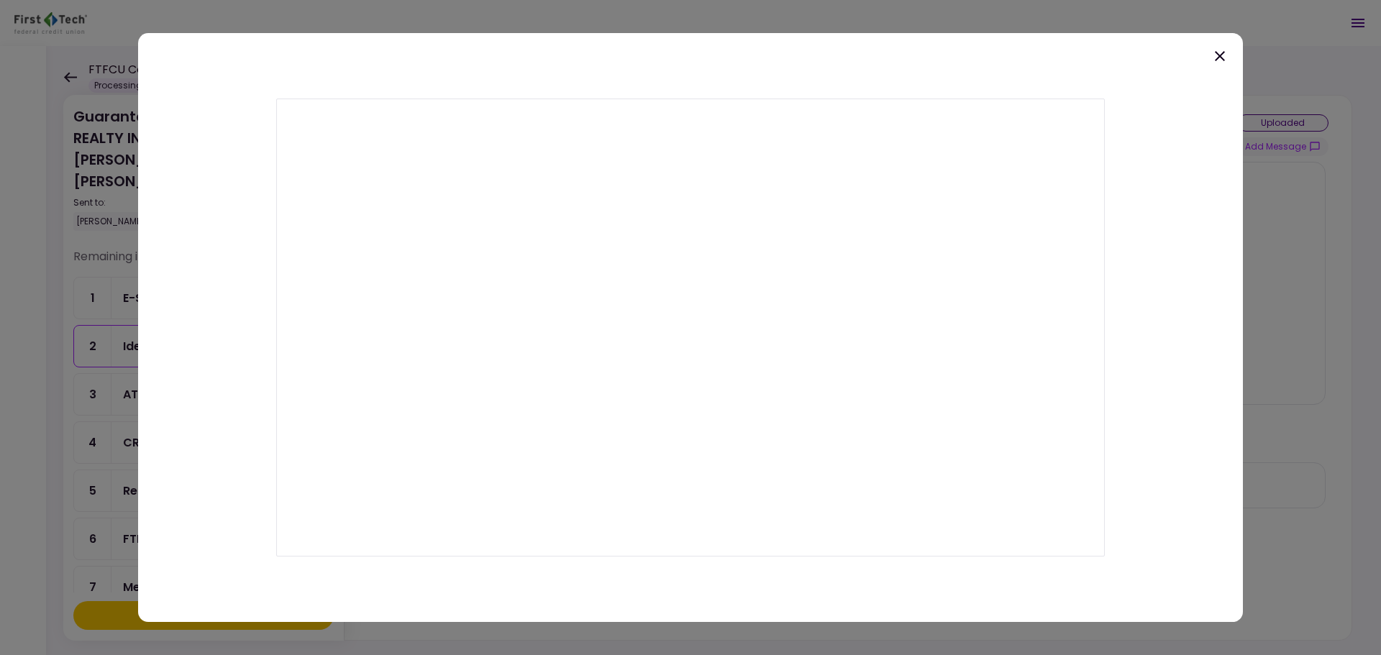
click at [1215, 52] on icon at bounding box center [1219, 55] width 17 height 17
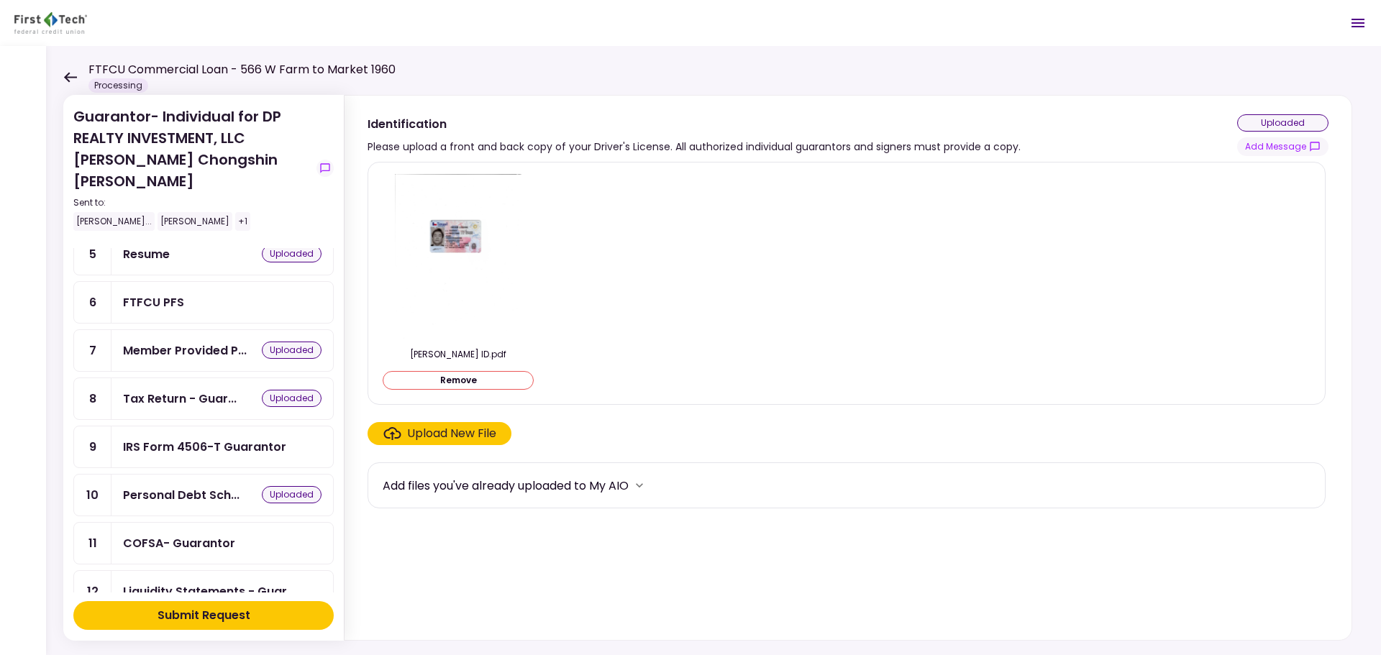
scroll to position [248, 0]
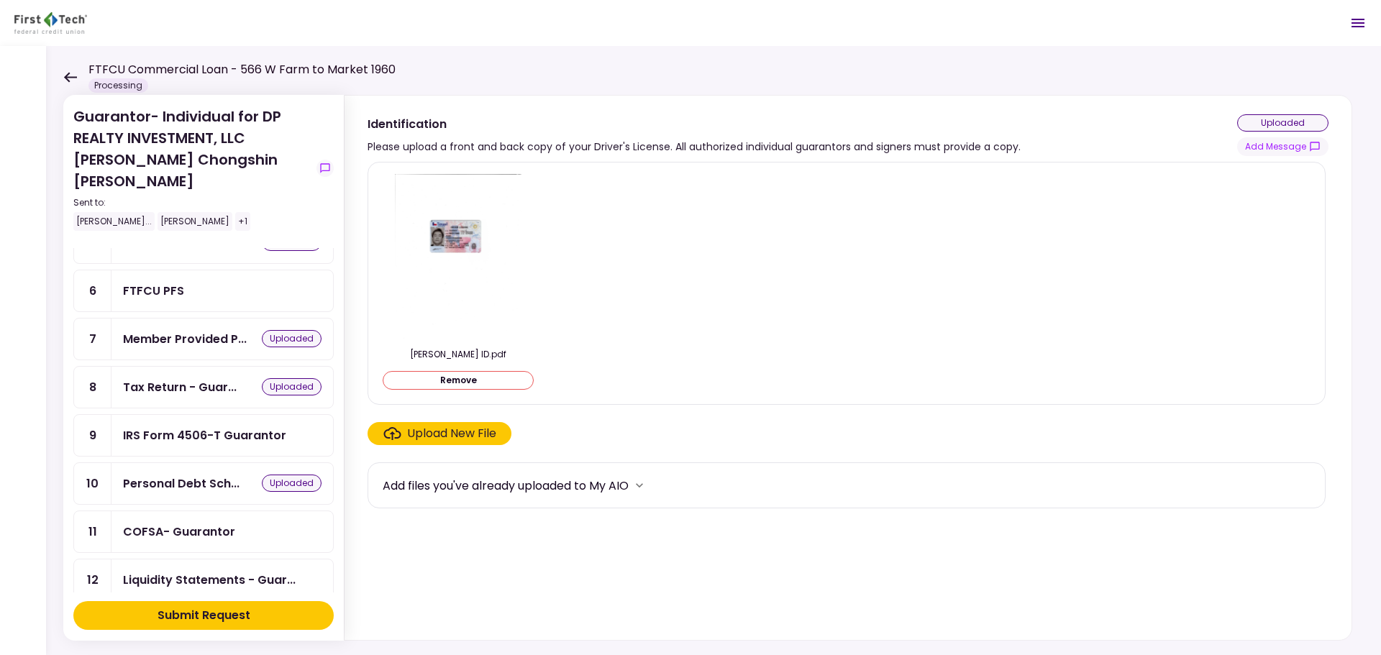
click at [221, 426] on div "IRS Form 4506-T Guarantor" at bounding box center [204, 435] width 163 height 18
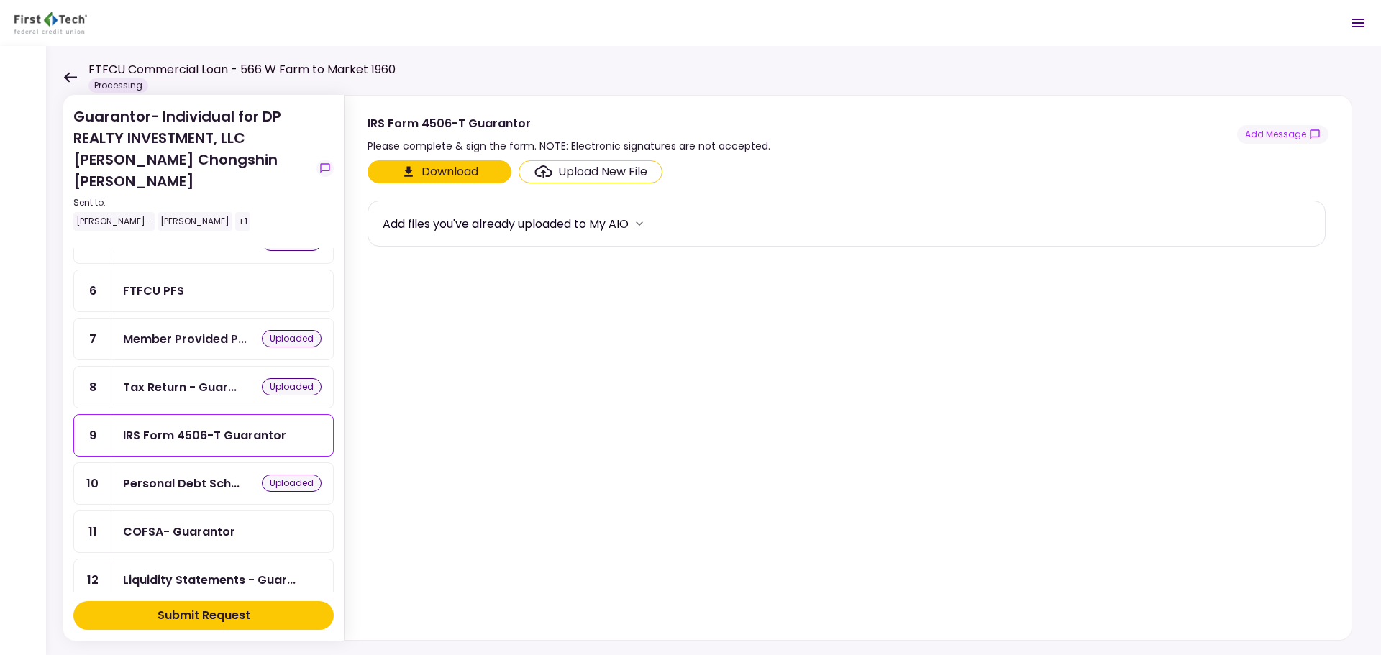
click at [570, 168] on div "Upload New File" at bounding box center [602, 171] width 89 height 17
click at [0, 0] on input "Upload New File" at bounding box center [0, 0] width 0 height 0
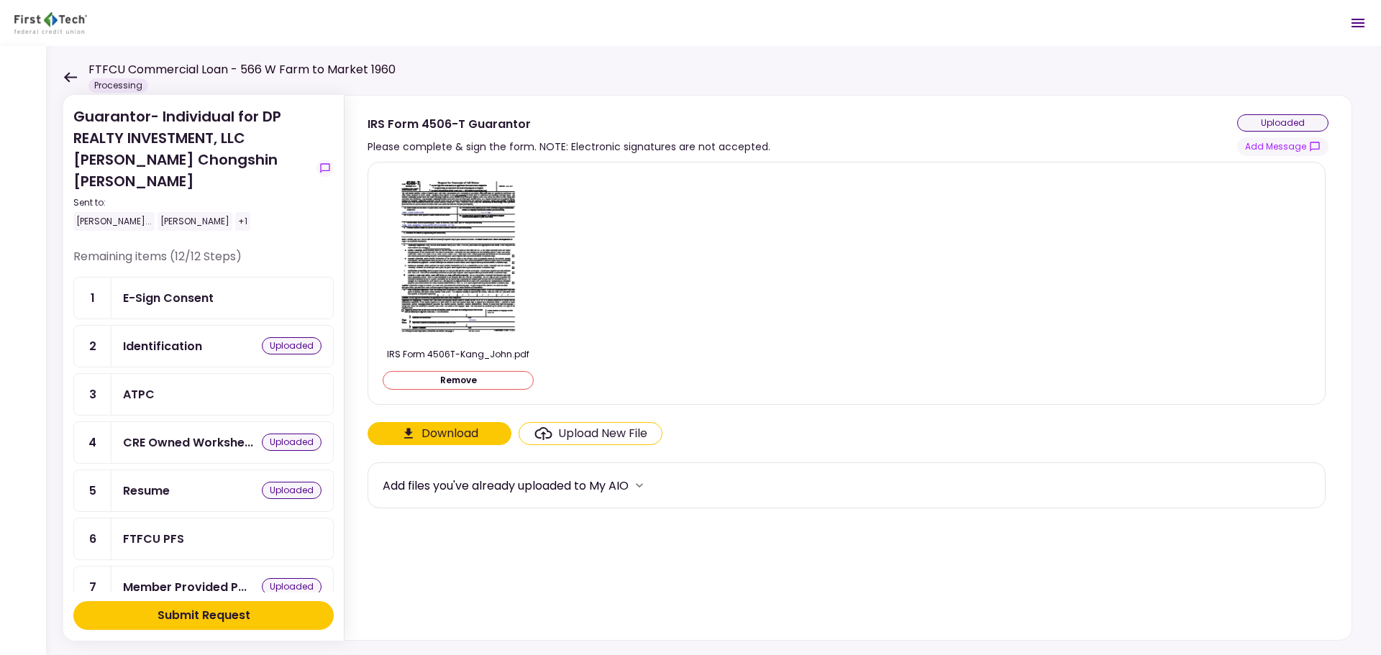
click at [68, 81] on icon at bounding box center [70, 77] width 13 height 10
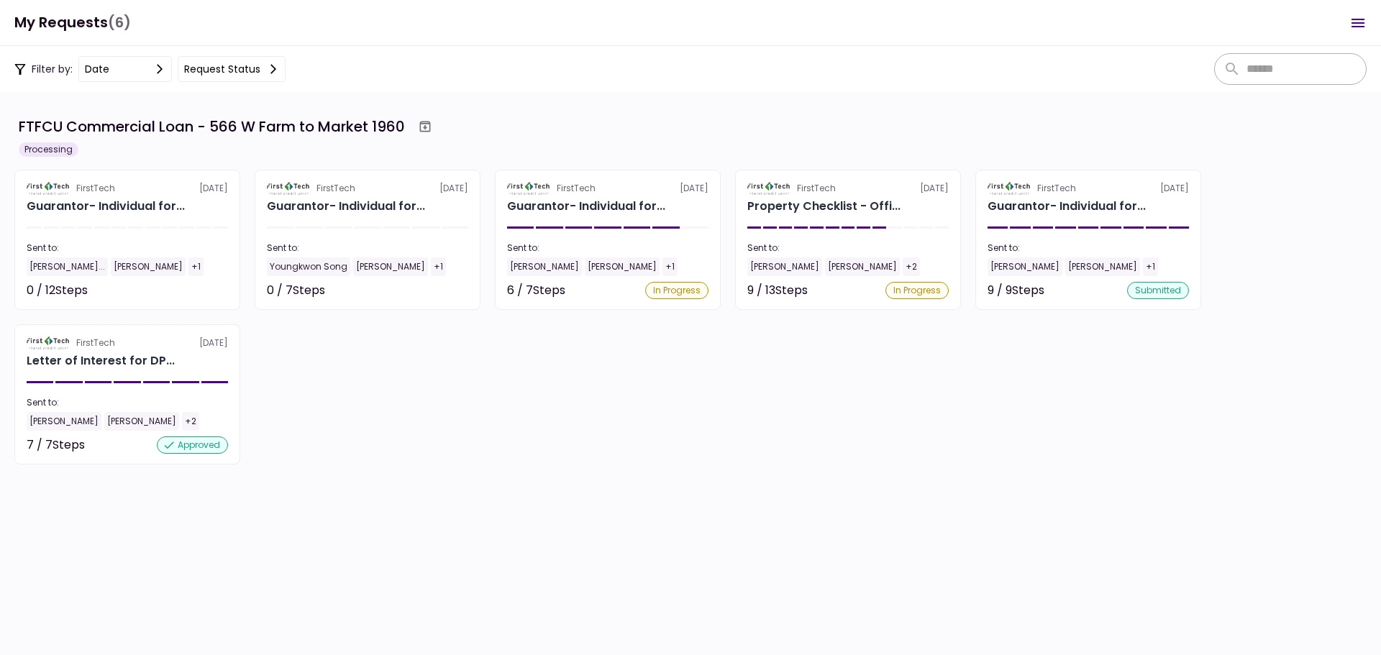
click at [174, 218] on section "FirstTech [DATE] Guarantor- Individual for... Sent to: [PERSON_NAME]... [PERSON…" at bounding box center [127, 240] width 226 height 140
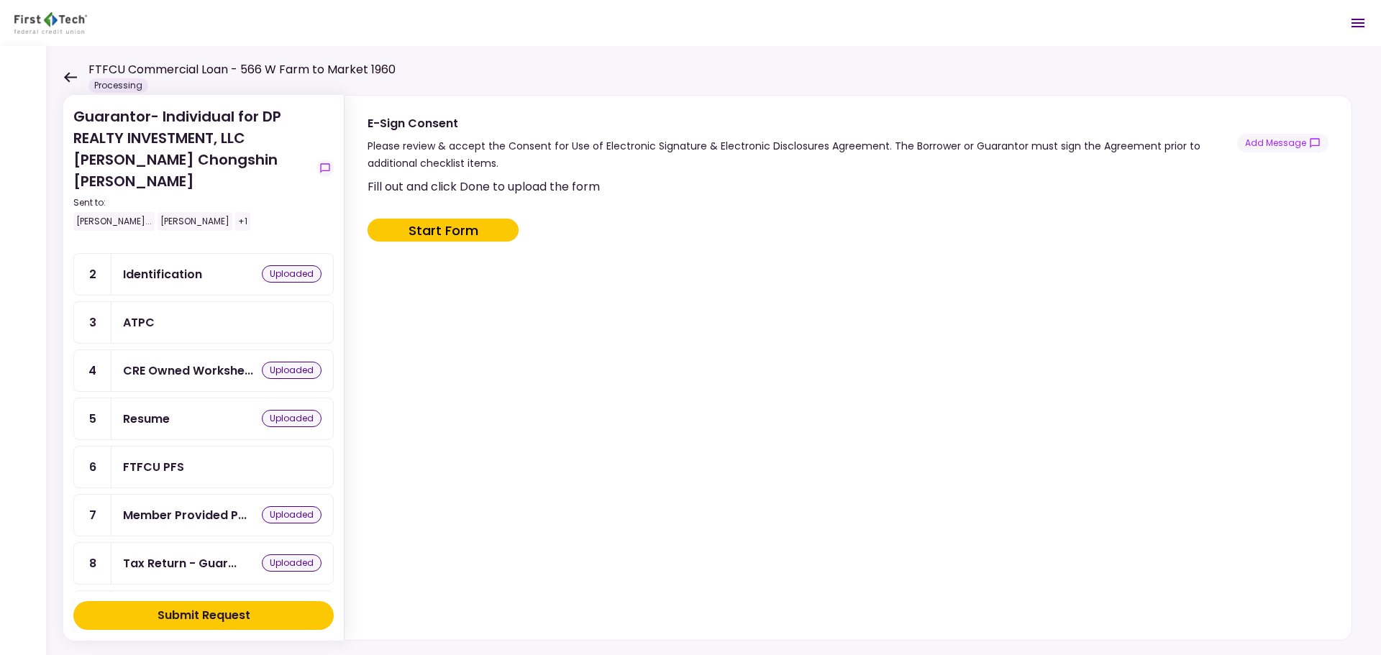
scroll to position [144, 0]
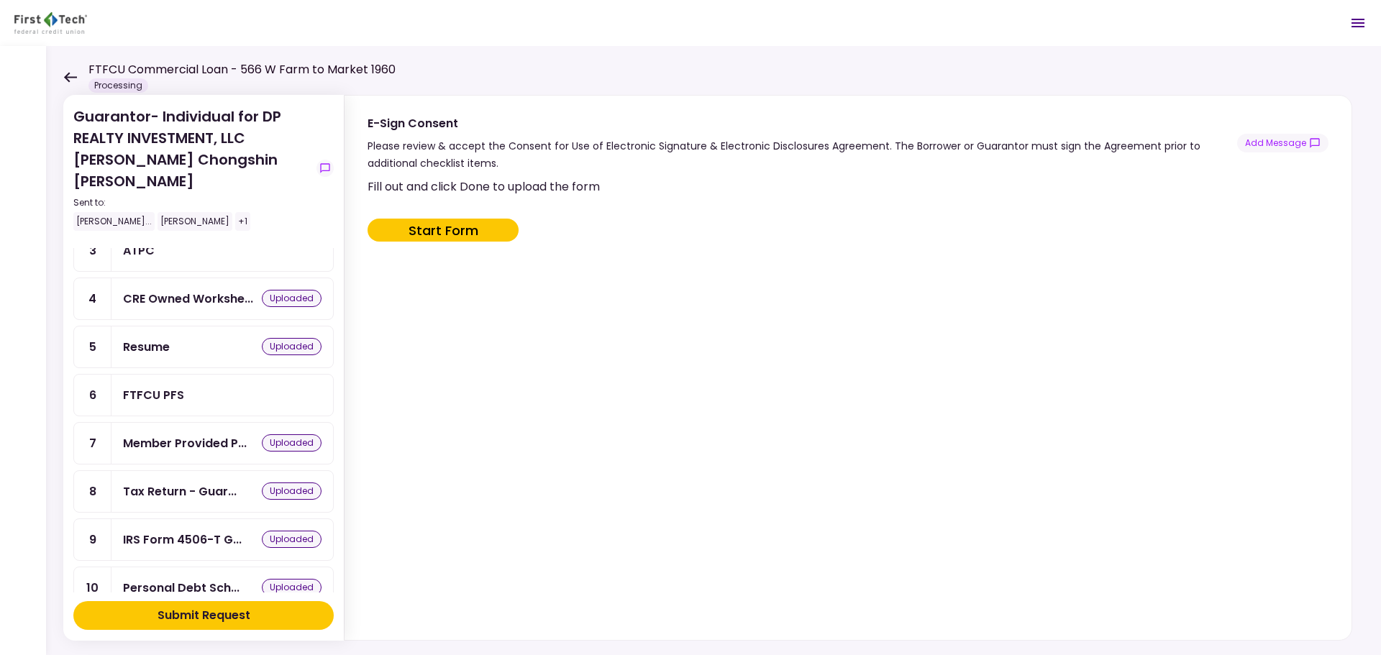
click at [211, 620] on div "Submit Request" at bounding box center [203, 615] width 93 height 17
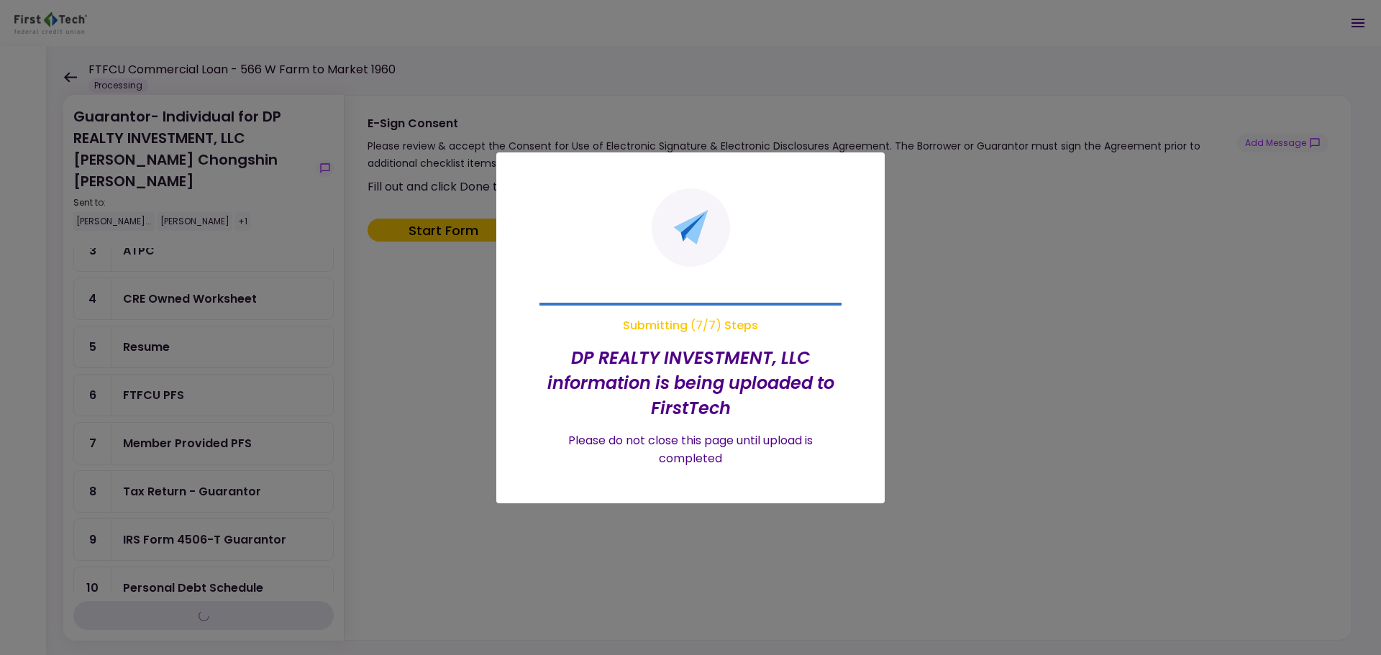
scroll to position [96, 0]
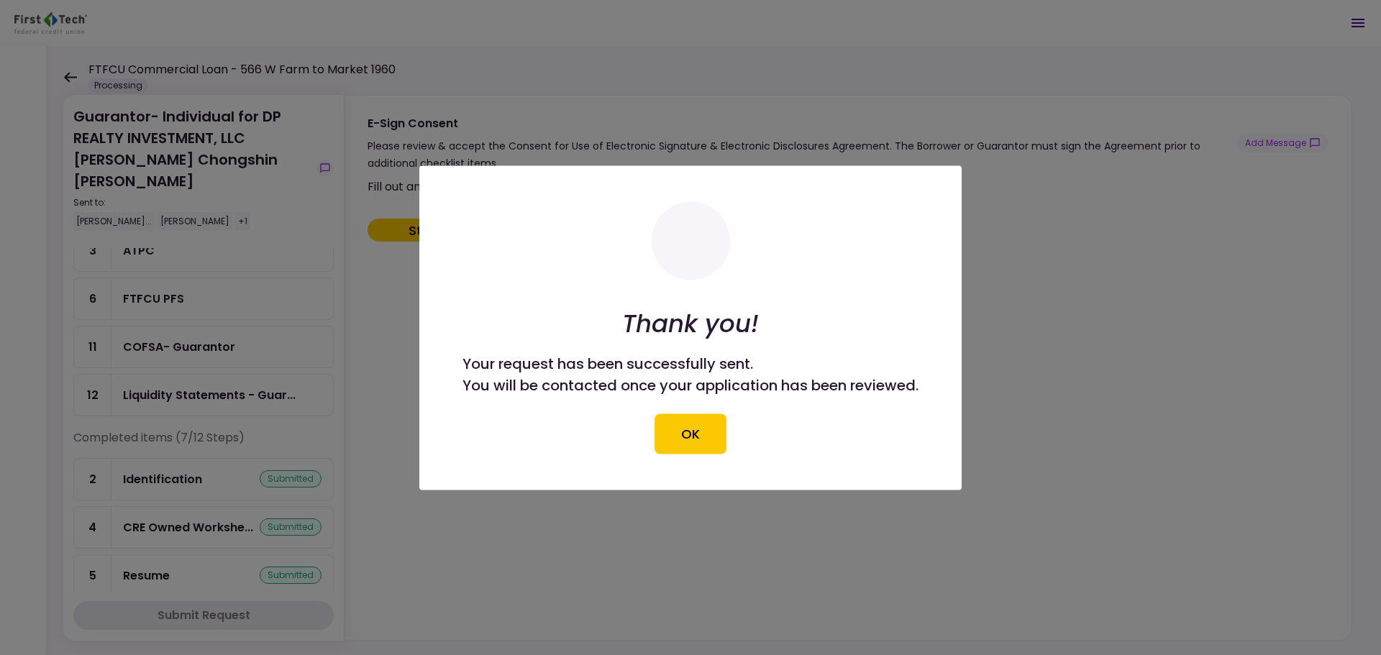
click at [667, 429] on button "OK" at bounding box center [690, 433] width 72 height 40
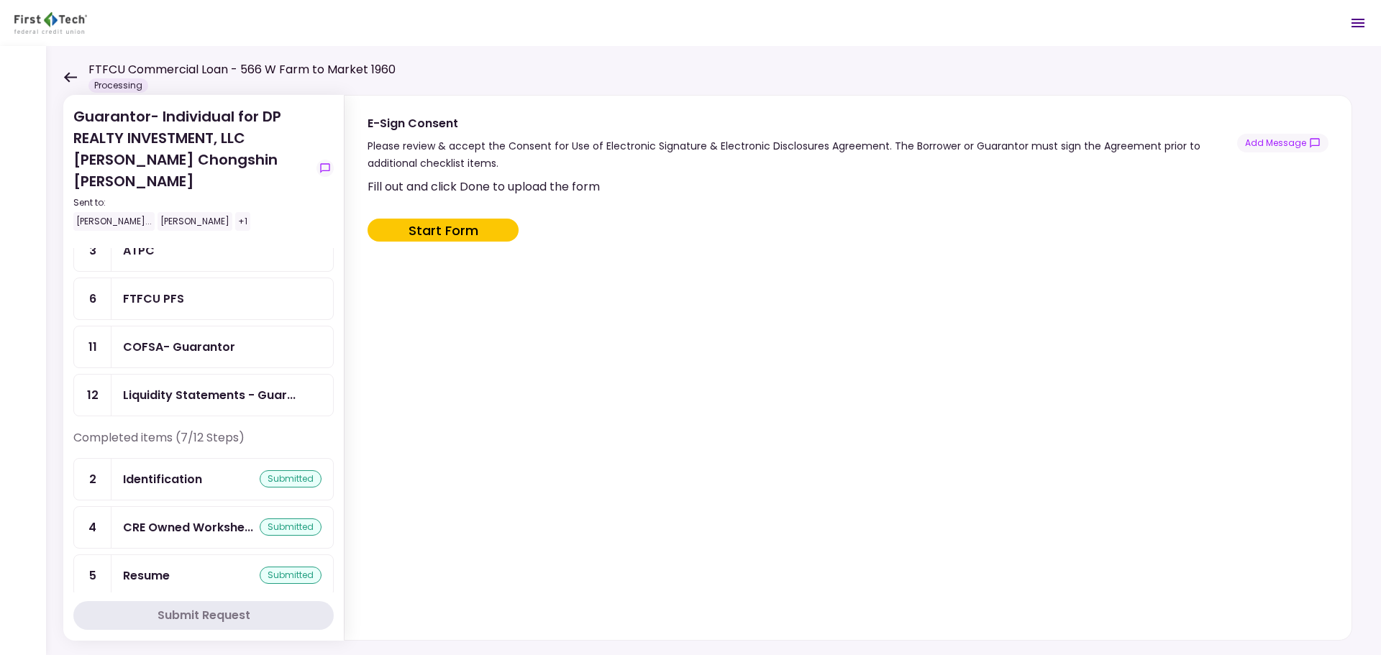
click at [68, 77] on icon at bounding box center [70, 77] width 13 height 10
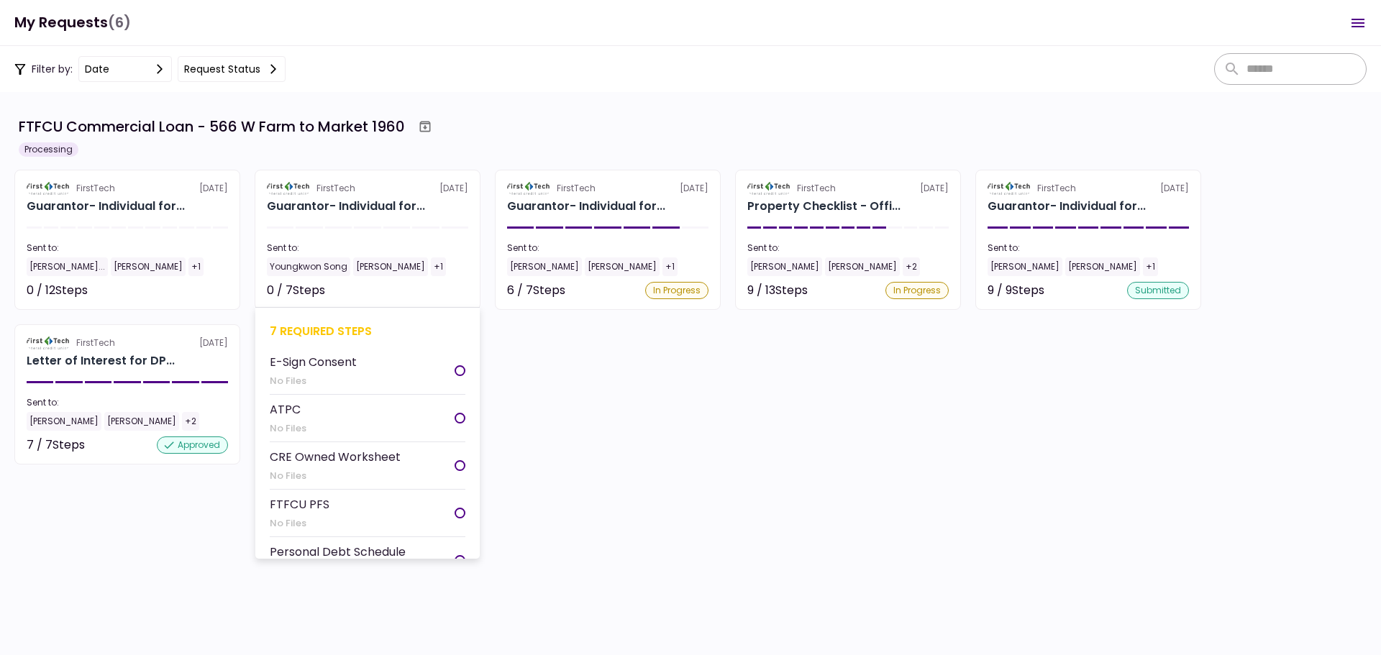
click at [397, 238] on section "FirstTech [DATE] Guarantor- Individual for... Sent to: Youngkwon Song [PERSON_N…" at bounding box center [368, 240] width 226 height 140
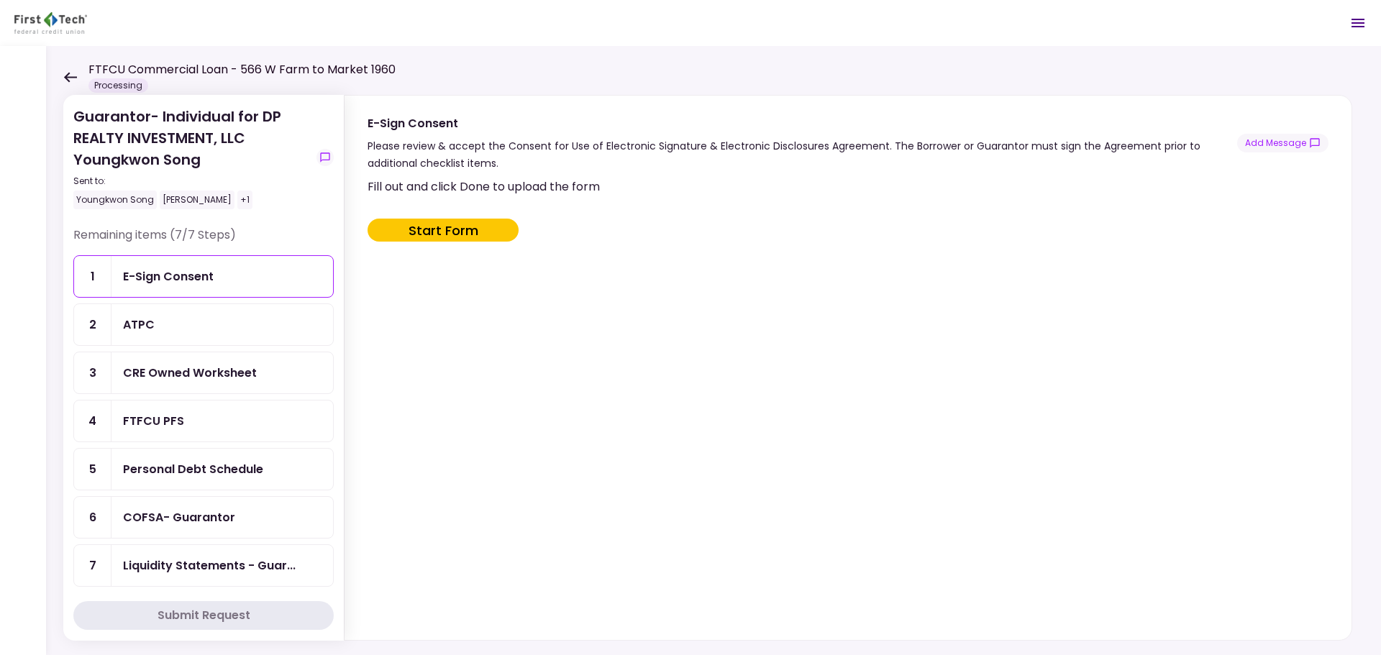
click at [175, 335] on div "ATPC" at bounding box center [221, 324] width 221 height 41
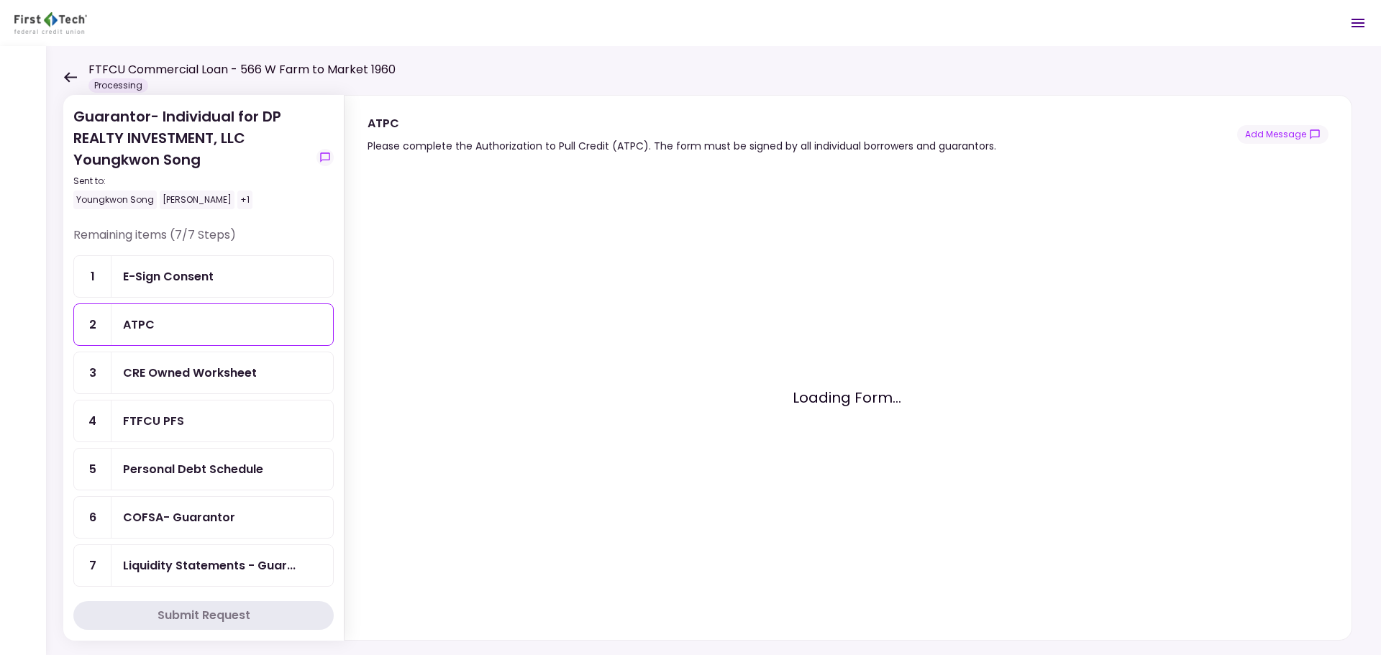
click at [225, 316] on div "ATPC" at bounding box center [222, 325] width 198 height 18
click at [166, 380] on div "CRE Owned Worksheet" at bounding box center [190, 373] width 134 height 18
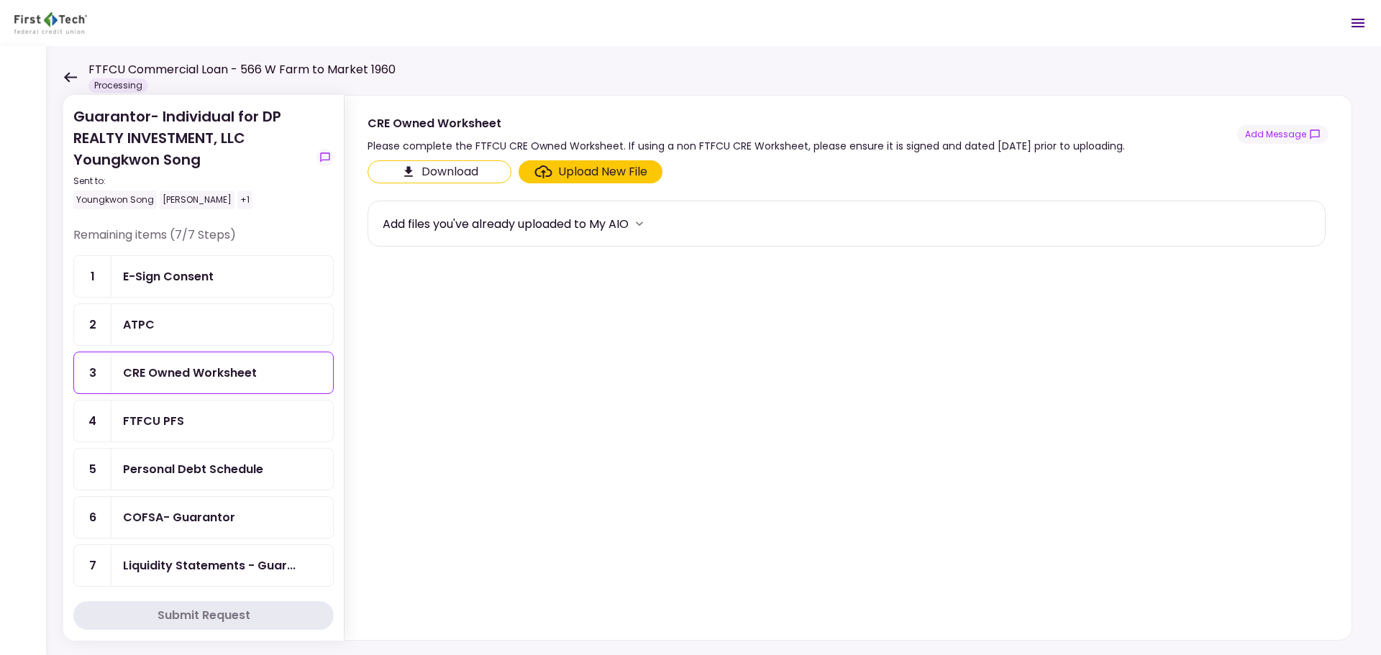
click at [562, 177] on div "Upload New File" at bounding box center [602, 171] width 89 height 17
click at [0, 0] on input "Upload New File" at bounding box center [0, 0] width 0 height 0
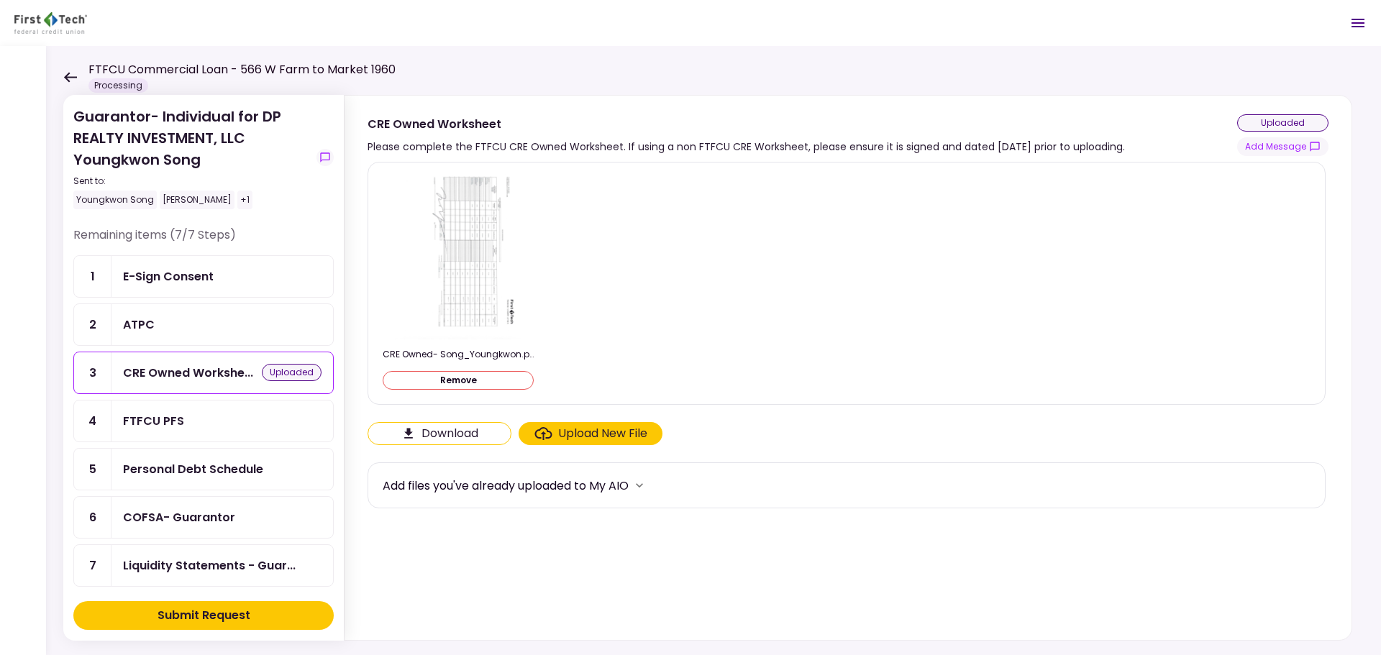
click at [197, 426] on div "FTFCU PFS" at bounding box center [222, 421] width 198 height 18
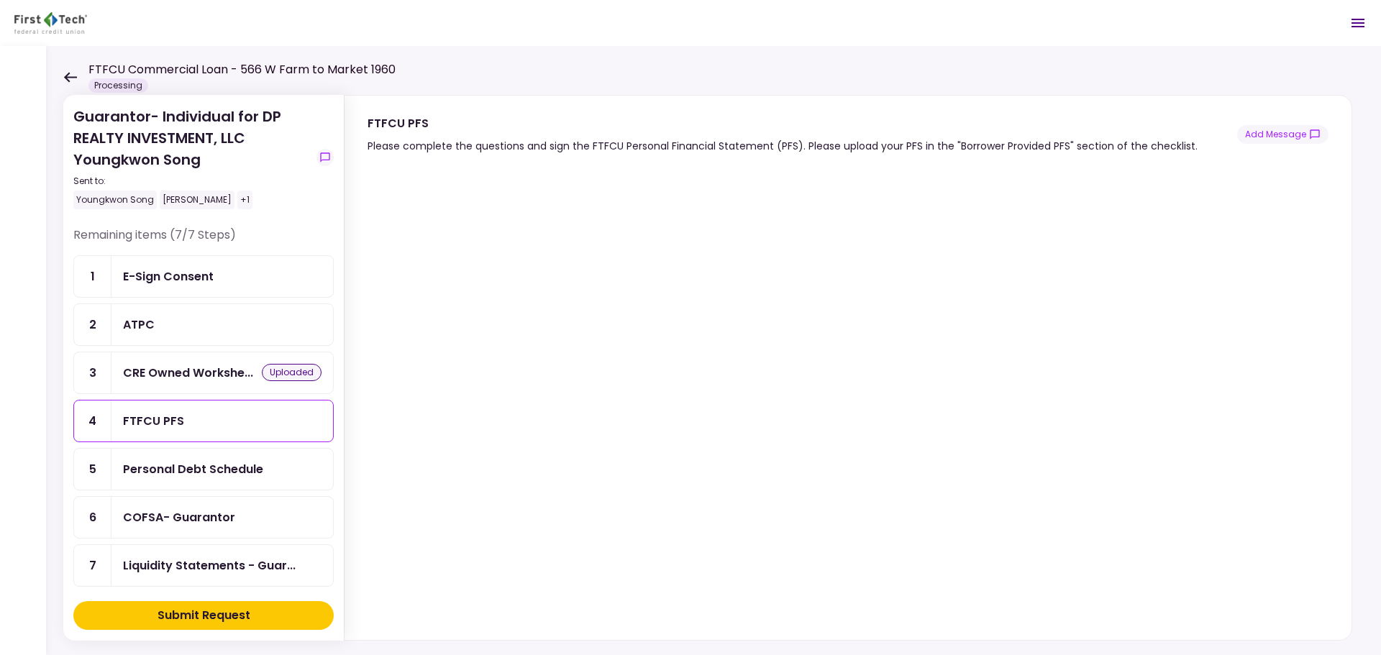
click at [196, 474] on div "Personal Debt Schedule" at bounding box center [193, 469] width 140 height 18
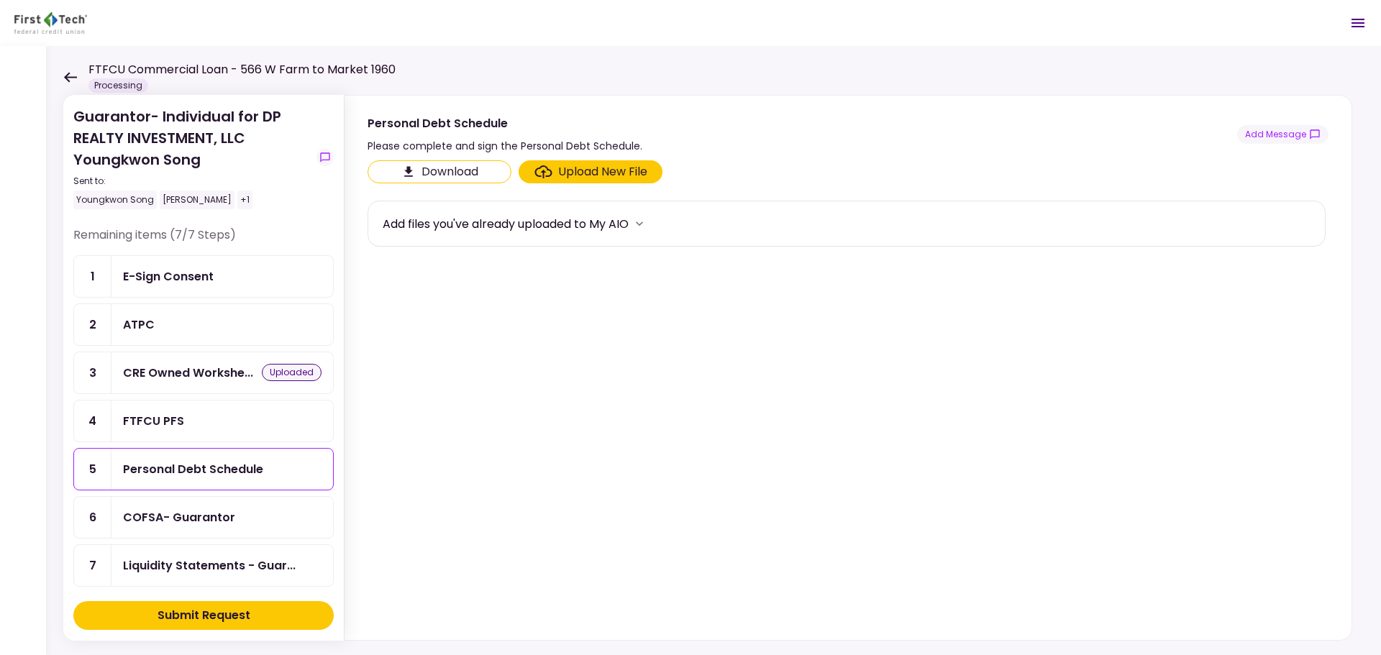
click at [578, 169] on div "Upload New File" at bounding box center [602, 171] width 89 height 17
click at [0, 0] on input "Upload New File" at bounding box center [0, 0] width 0 height 0
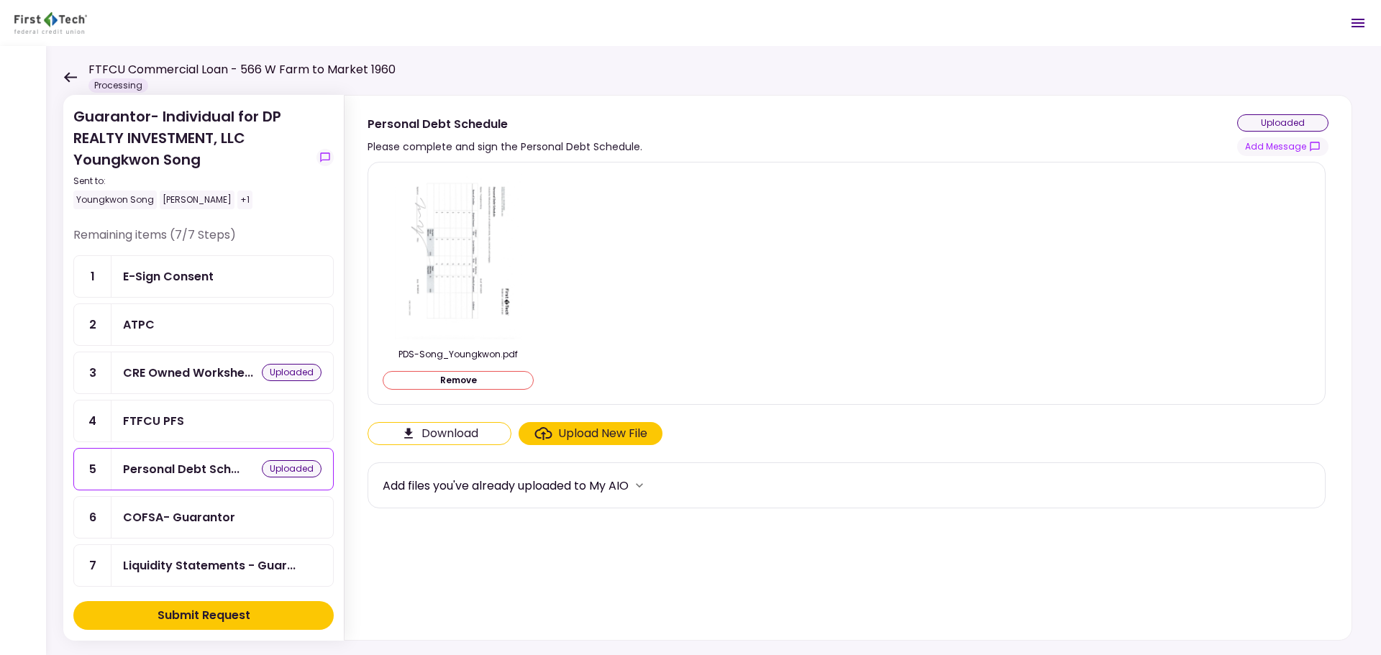
scroll to position [7, 0]
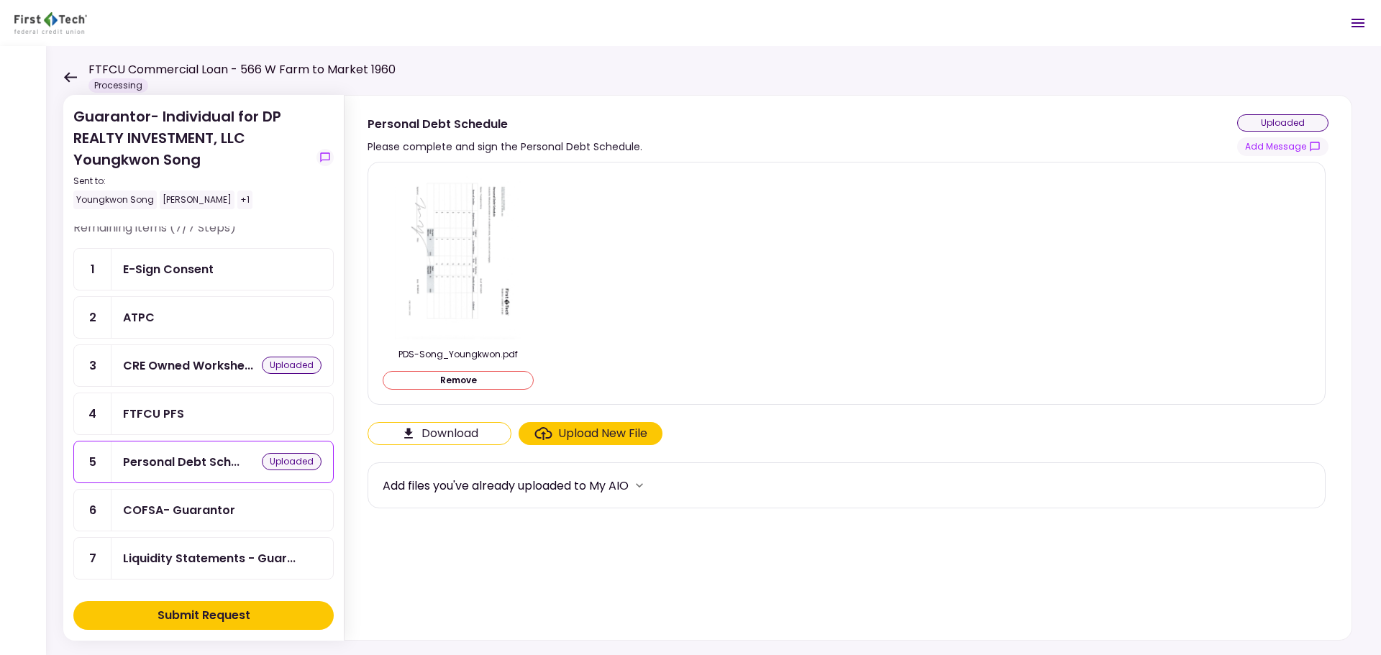
click at [218, 616] on div "Submit Request" at bounding box center [203, 615] width 93 height 17
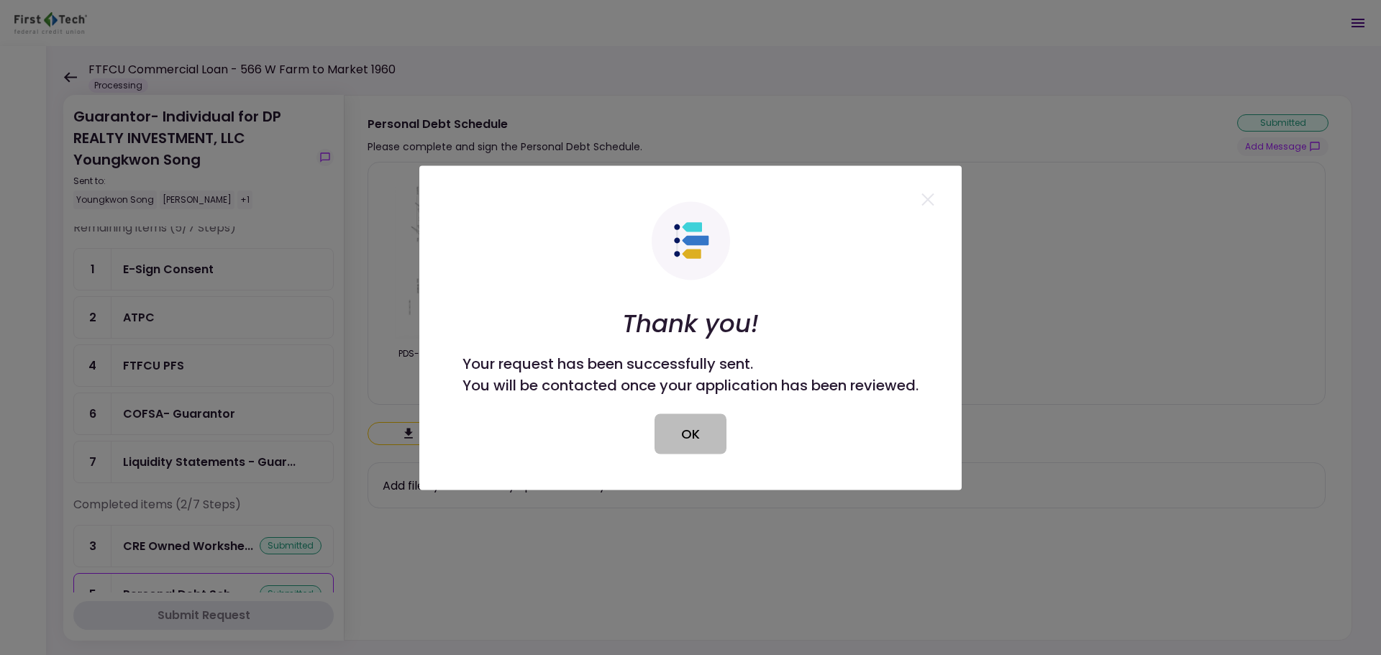
click at [696, 438] on button "OK" at bounding box center [690, 433] width 72 height 40
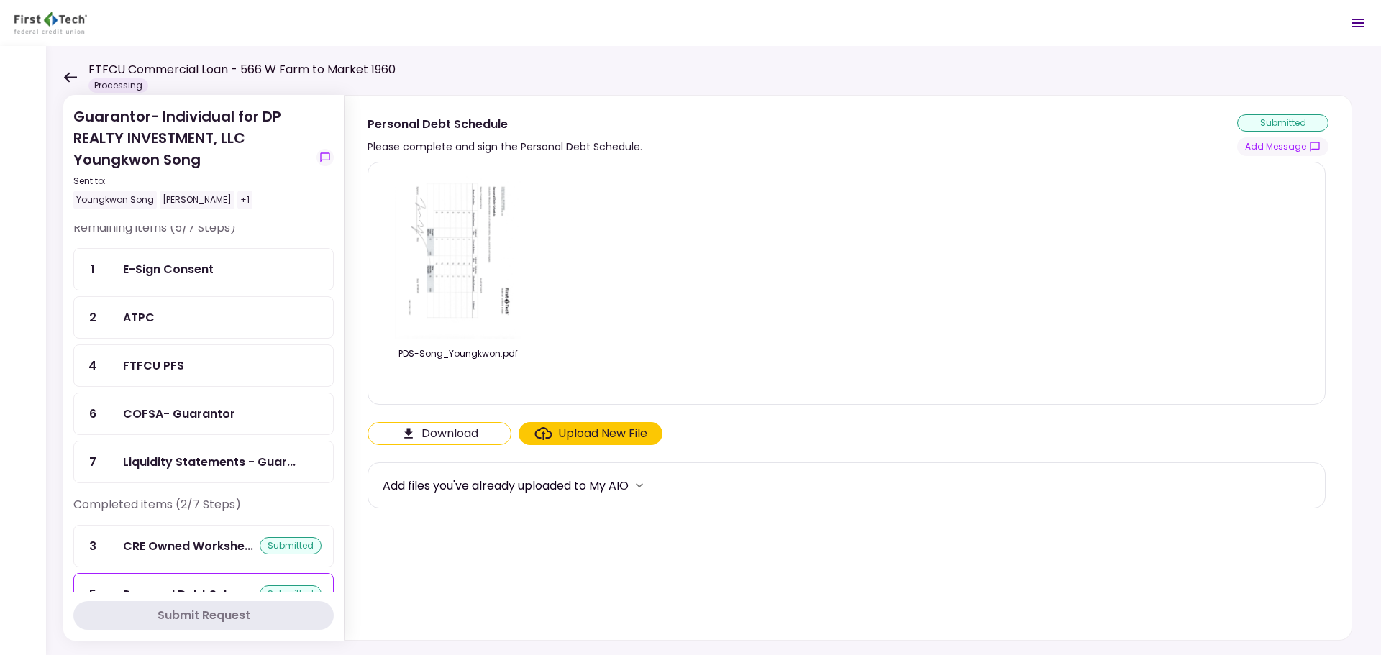
click at [66, 76] on icon at bounding box center [70, 77] width 13 height 10
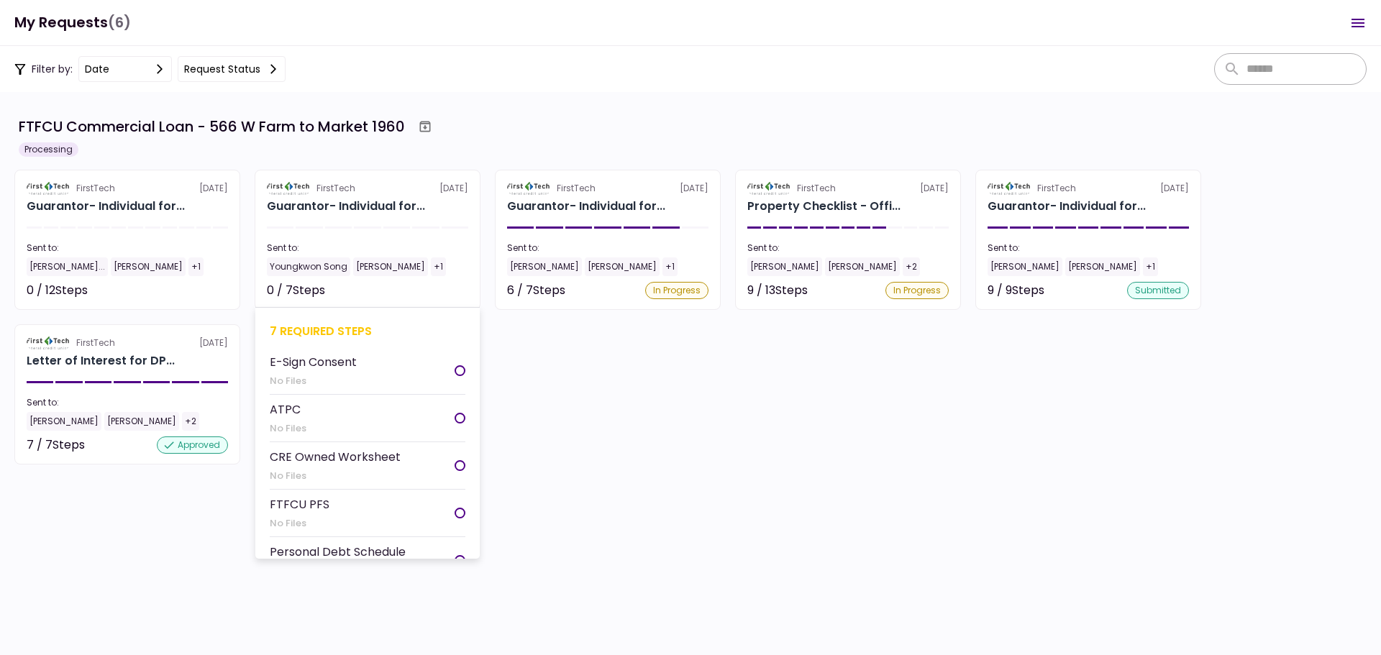
click at [438, 219] on section "FirstTech [DATE] Guarantor- Individual for... Sent to: Youngkwon Song [PERSON_N…" at bounding box center [368, 240] width 226 height 140
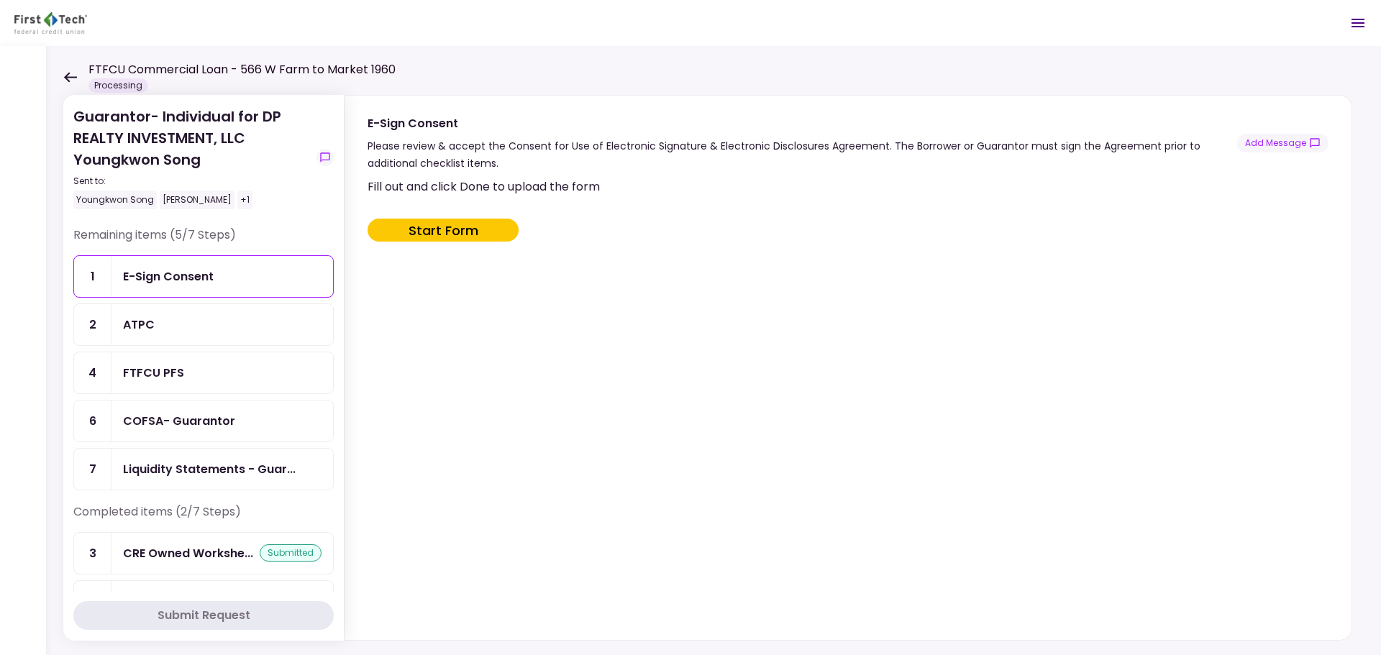
click at [71, 73] on icon at bounding box center [70, 77] width 14 height 11
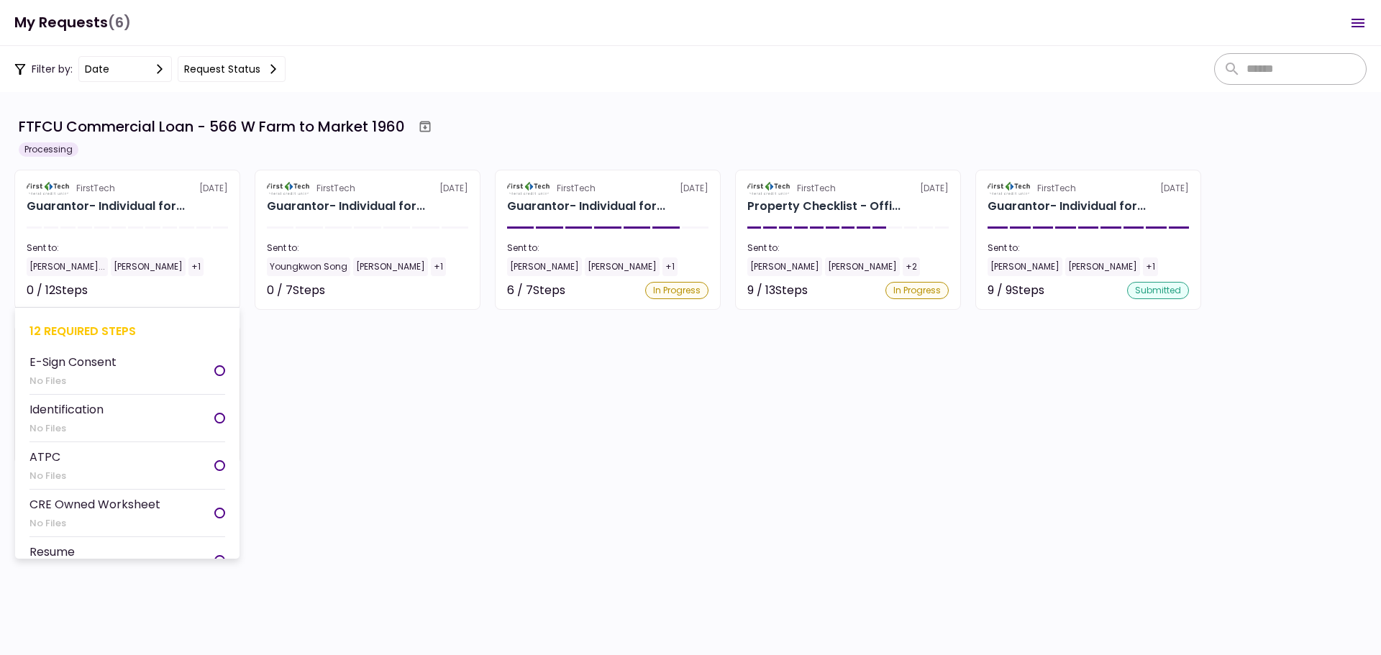
click at [98, 234] on section "FirstTech [DATE] Guarantor- Individual for... Sent to: [PERSON_NAME]... [PERSON…" at bounding box center [127, 240] width 226 height 140
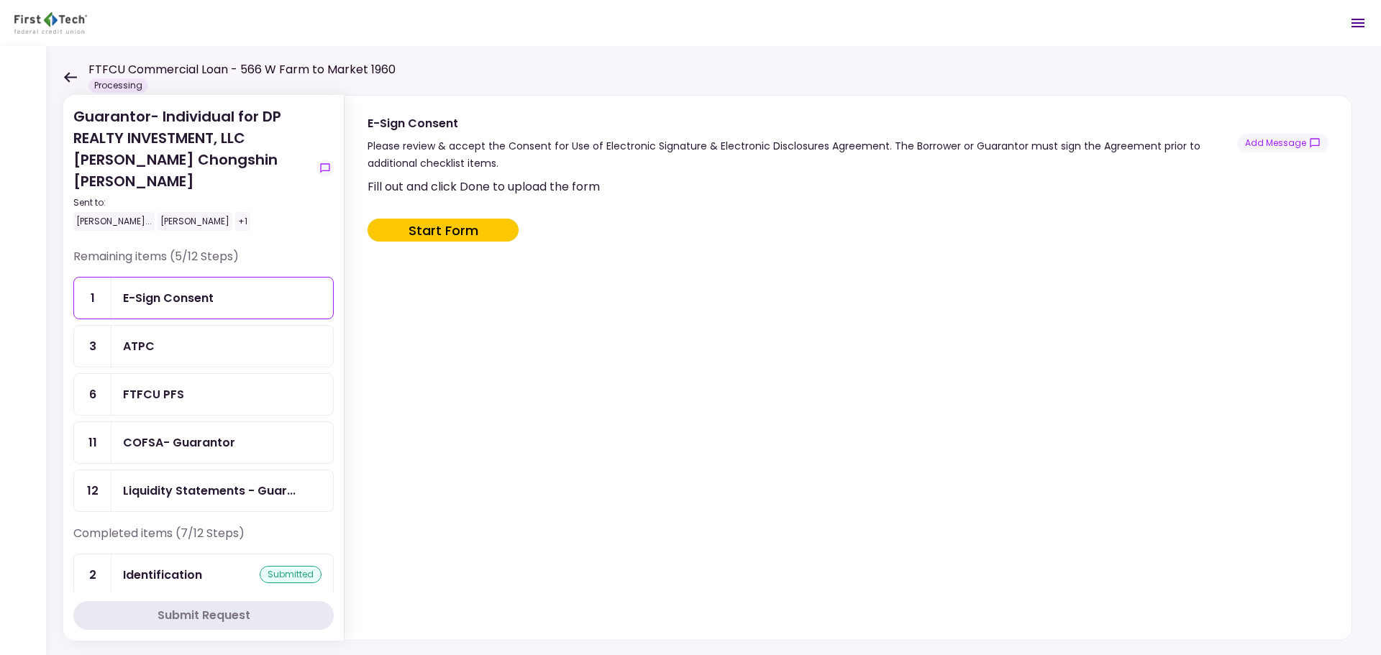
click at [63, 76] on div "Guarantor- Individual for DP REALTY INVESTMENT, LLC [PERSON_NAME] Chongshin [PE…" at bounding box center [713, 350] width 1335 height 609
click at [64, 79] on icon at bounding box center [70, 77] width 14 height 11
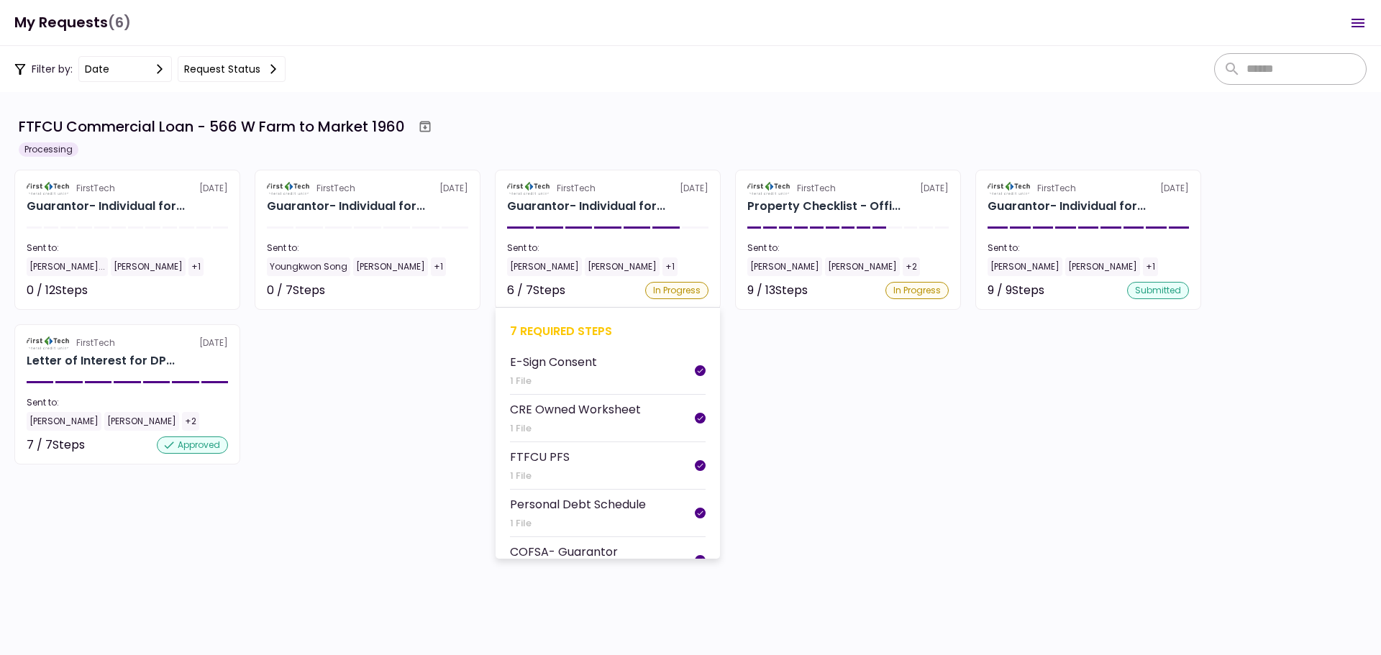
click at [673, 204] on div "Guarantor- Individual for..." at bounding box center [607, 206] width 201 height 17
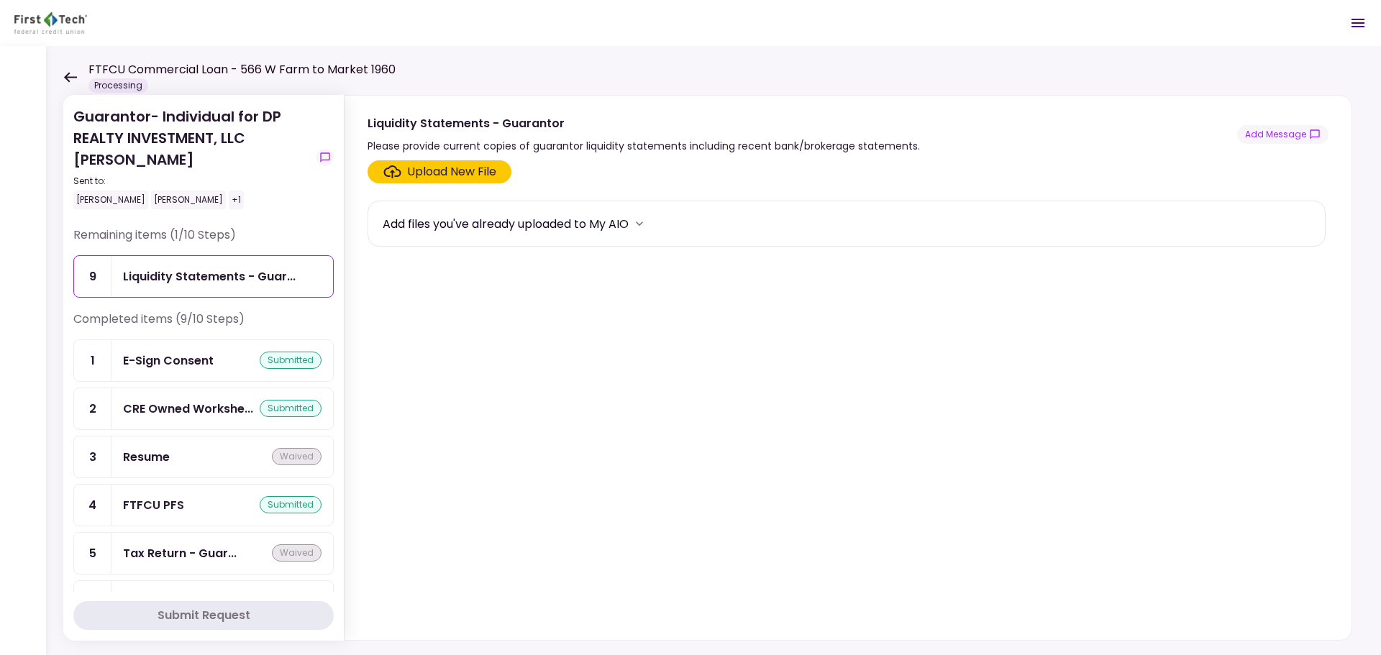
click at [70, 79] on icon at bounding box center [70, 77] width 14 height 11
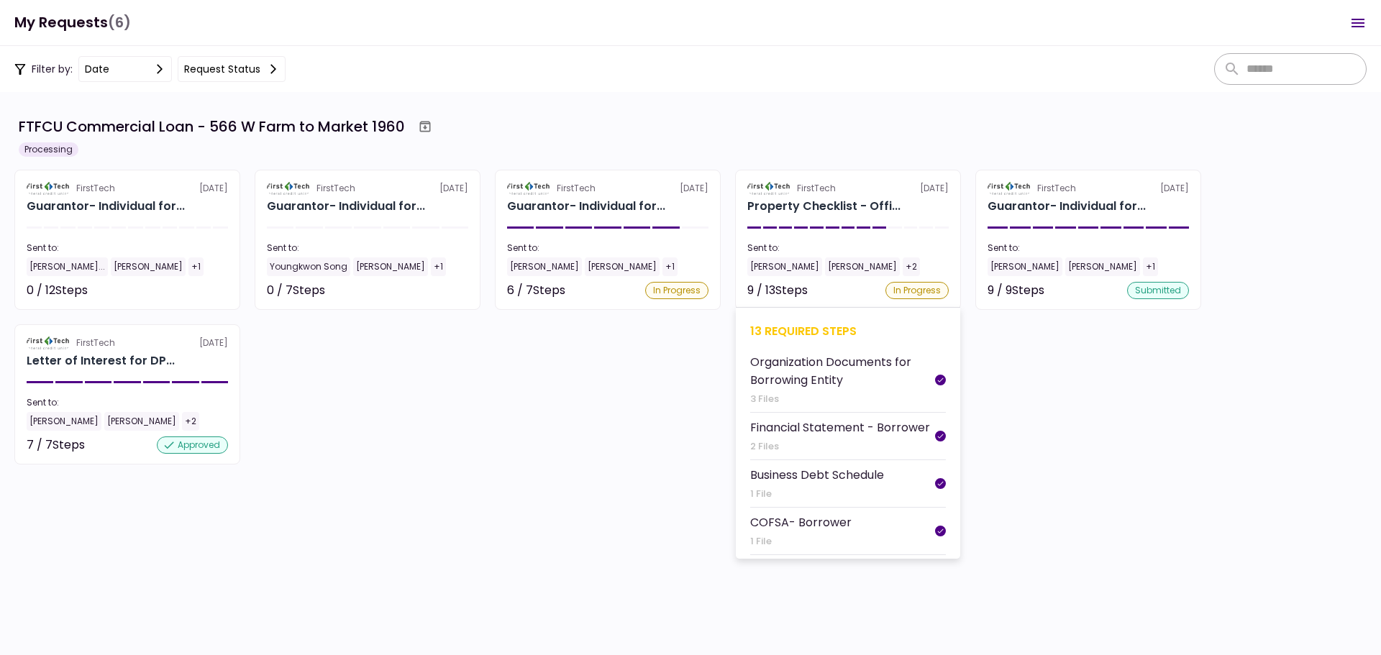
click at [916, 215] on section "FirstTech [DATE] Property Checklist - Offi... Sent to: [PERSON_NAME] [PERSON_NA…" at bounding box center [848, 240] width 226 height 140
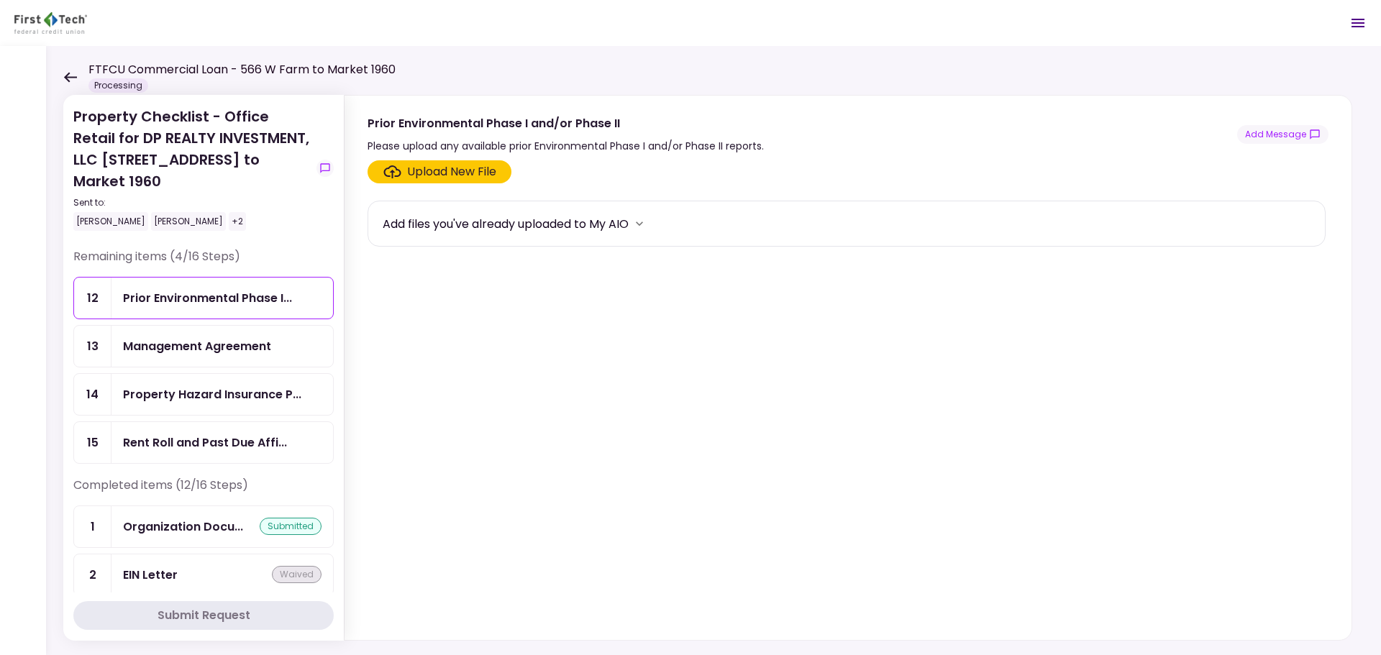
click at [265, 337] on div "Management Agreement" at bounding box center [197, 346] width 148 height 18
click at [453, 170] on div "Upload New File" at bounding box center [451, 171] width 89 height 17
click at [0, 0] on input "Upload New File" at bounding box center [0, 0] width 0 height 0
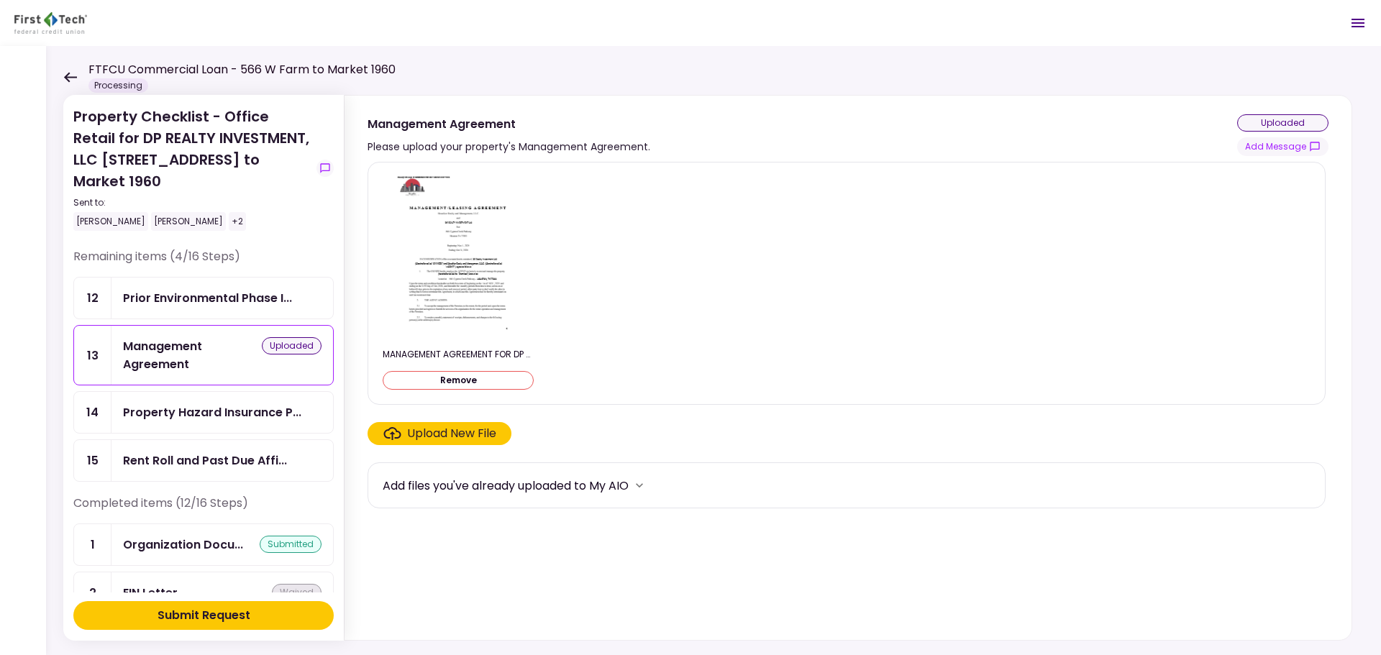
click at [471, 437] on div "Upload New File" at bounding box center [451, 433] width 89 height 17
click at [0, 0] on input "Upload New File" at bounding box center [0, 0] width 0 height 0
click at [198, 614] on div "Submit Request" at bounding box center [203, 615] width 93 height 17
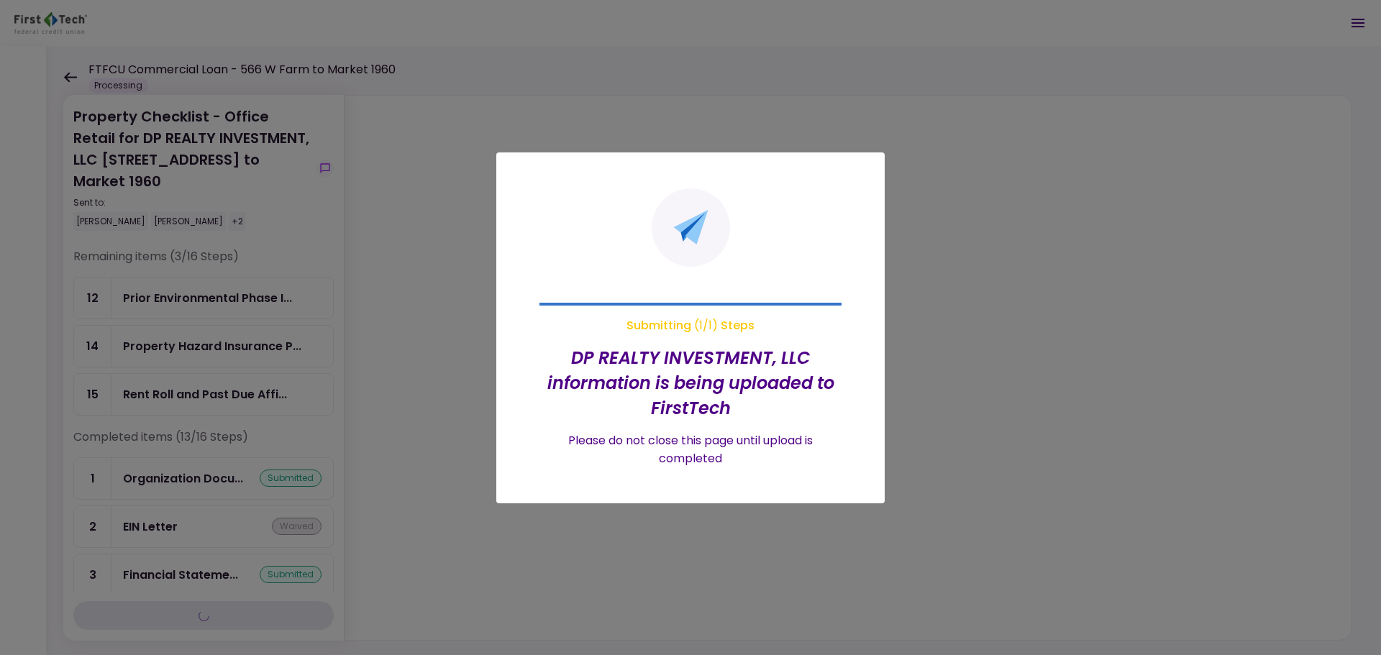
click at [191, 379] on div at bounding box center [690, 327] width 1381 height 655
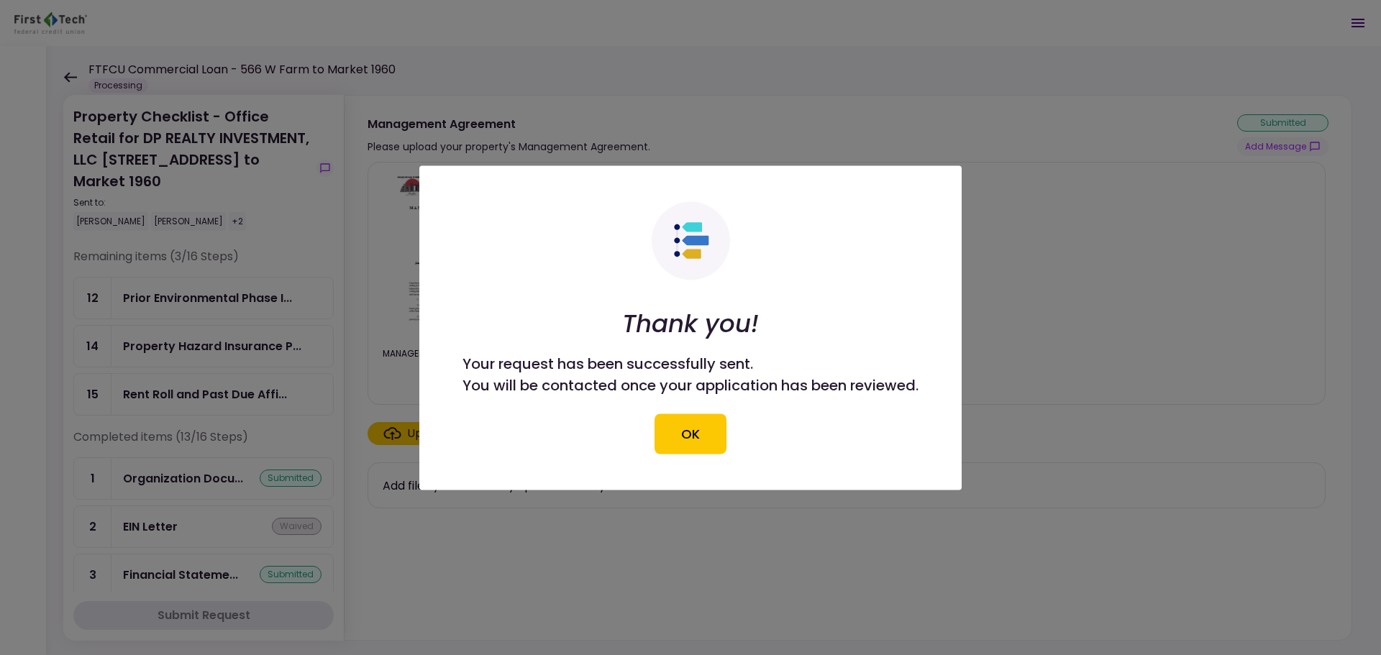
click at [191, 375] on div at bounding box center [690, 327] width 1381 height 655
click at [698, 429] on button "OK" at bounding box center [690, 433] width 72 height 40
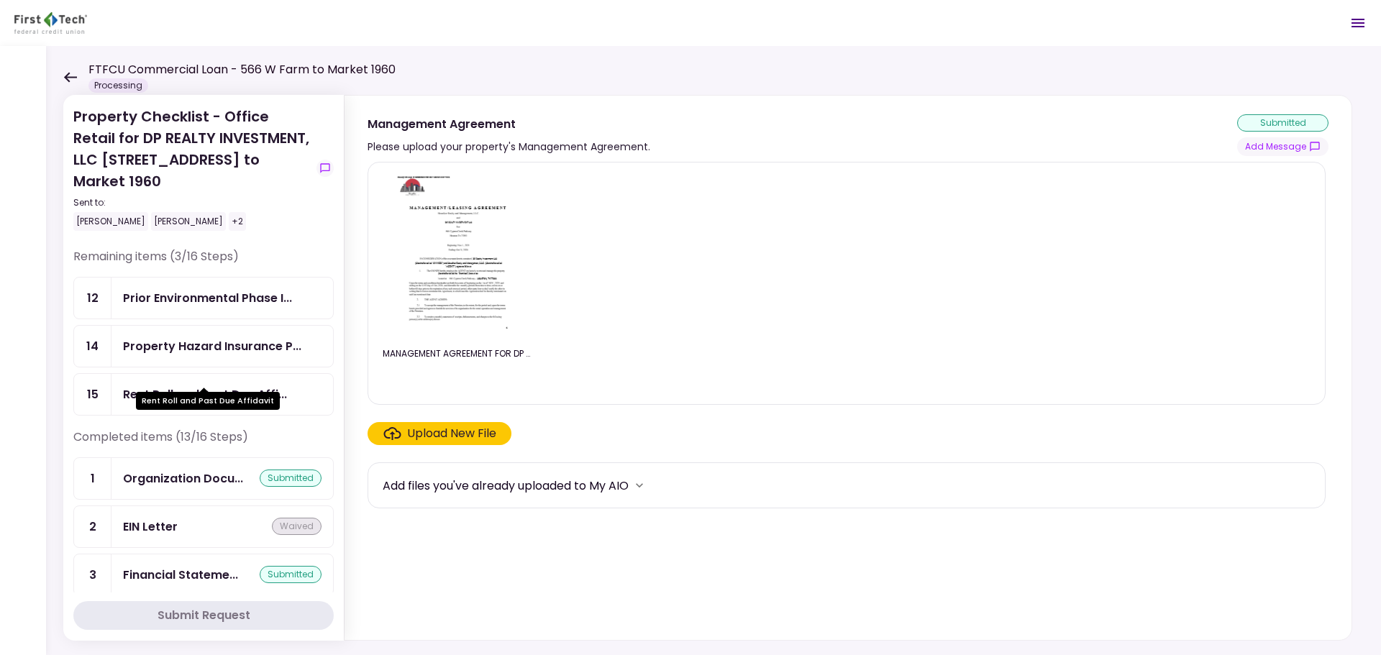
click at [225, 385] on div "Rent Roll and Past Due Affi..." at bounding box center [205, 394] width 164 height 18
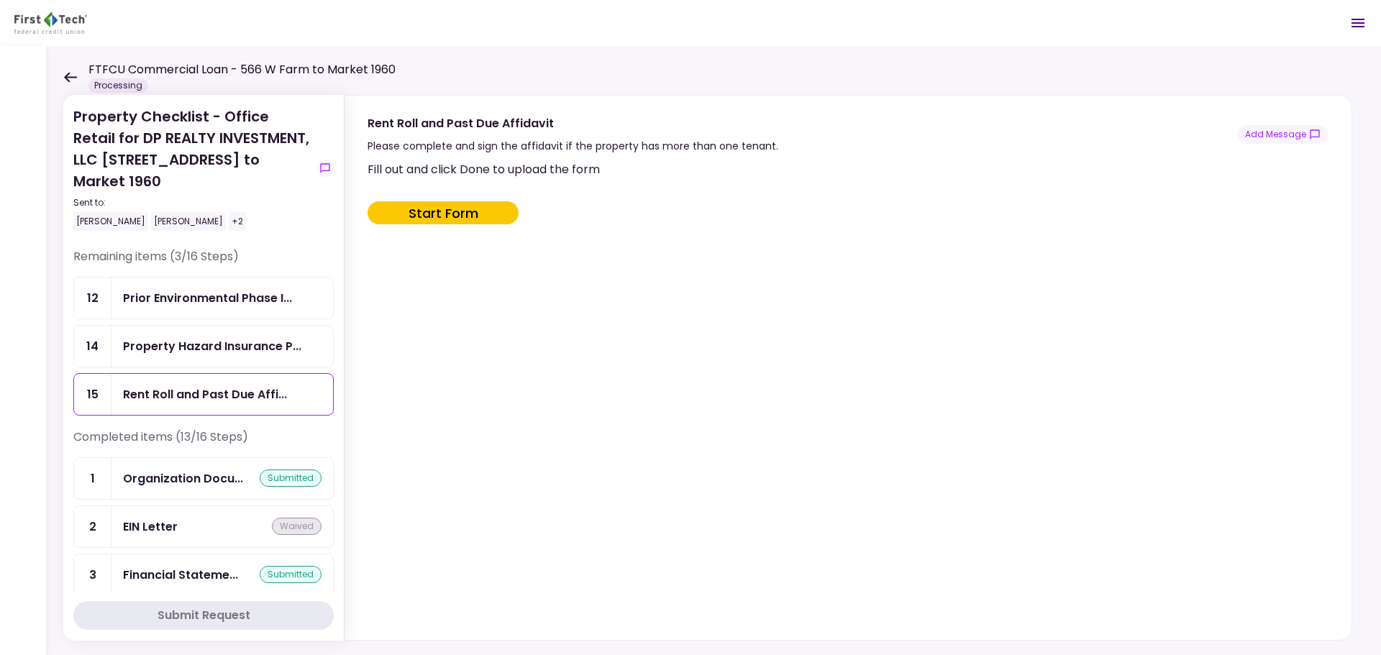
click at [442, 214] on button "Start Form" at bounding box center [442, 212] width 151 height 23
type input "***"
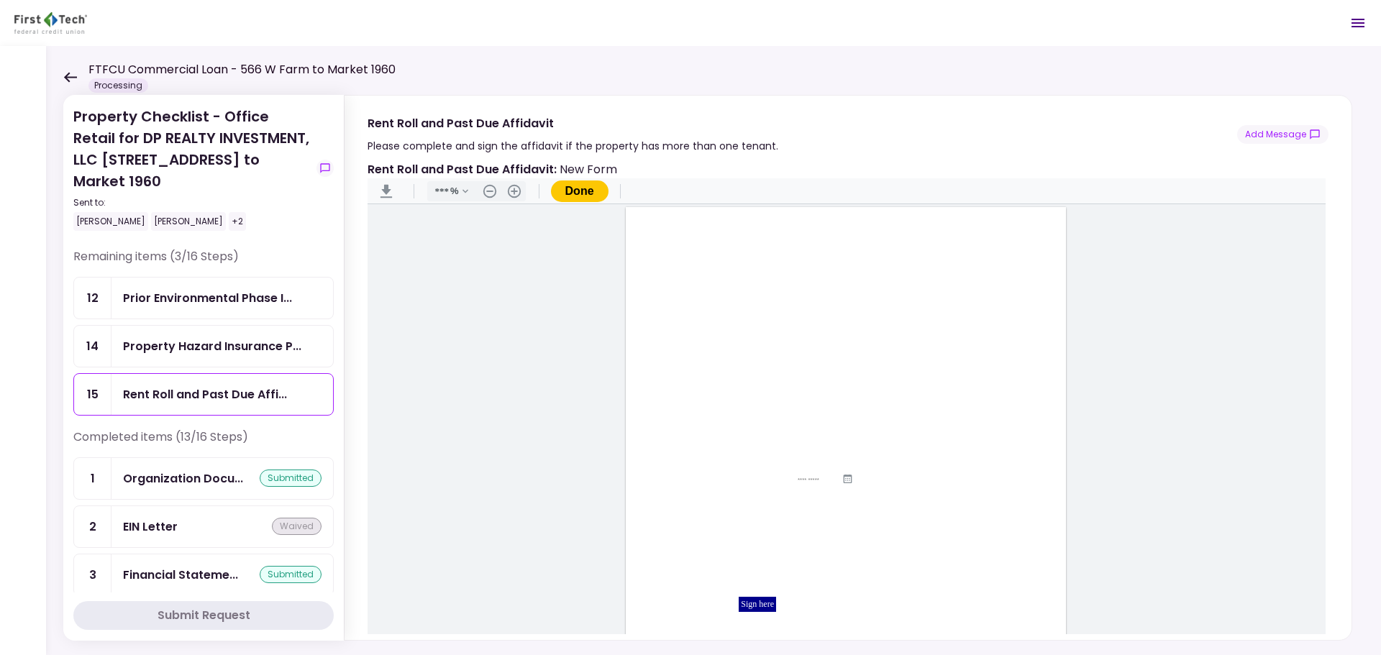
click at [70, 77] on icon at bounding box center [70, 77] width 13 height 10
